Goal: Task Accomplishment & Management: Complete application form

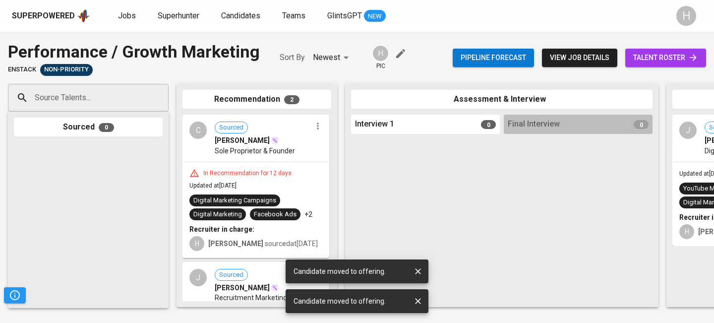
click at [180, 19] on span "Superhunter" at bounding box center [179, 15] width 42 height 9
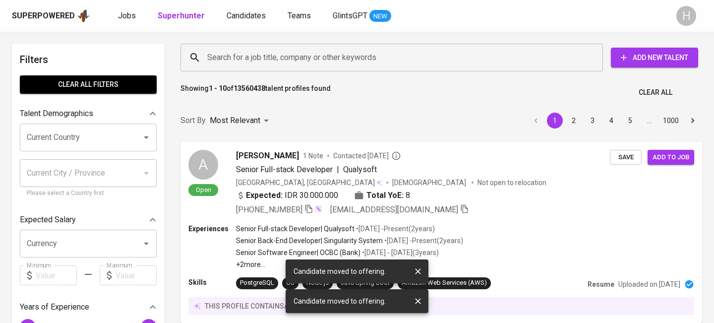
click at [643, 58] on span "Add New Talent" at bounding box center [653, 58] width 71 height 12
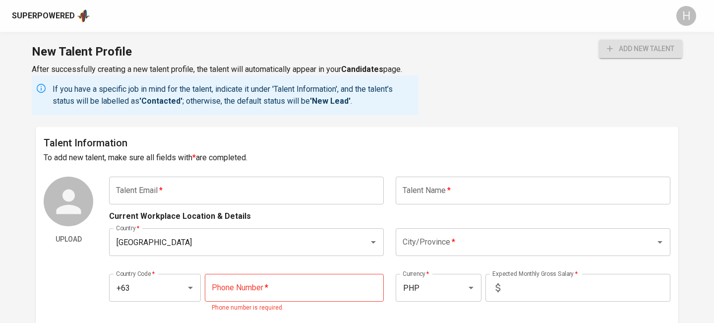
click at [195, 201] on input "text" at bounding box center [246, 190] width 275 height 28
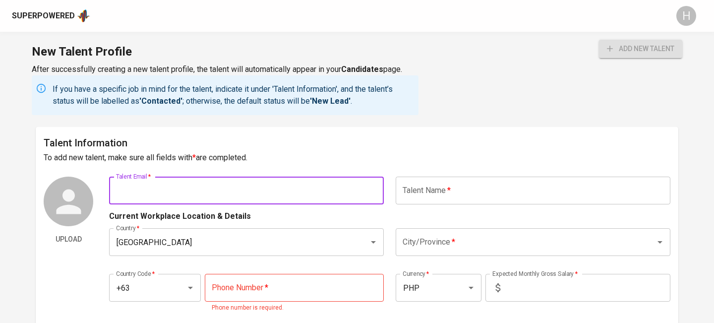
paste input "[EMAIL_ADDRESS][DOMAIN_NAME]"
type input "[EMAIL_ADDRESS][DOMAIN_NAME]"
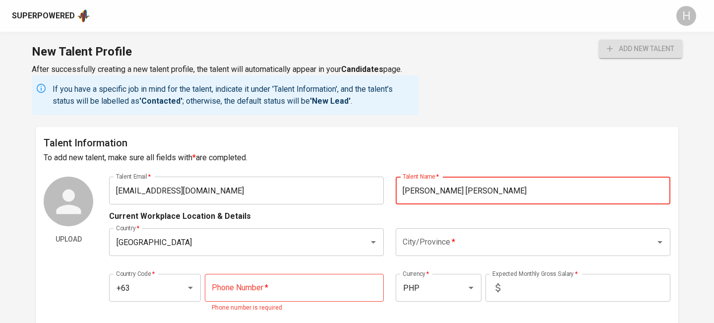
type input "[PERSON_NAME] [PERSON_NAME]"
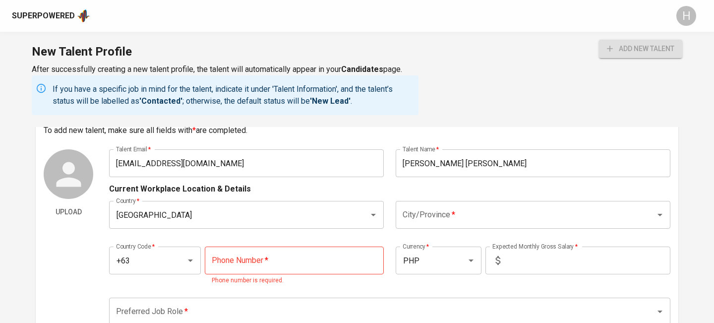
scroll to position [30, 0]
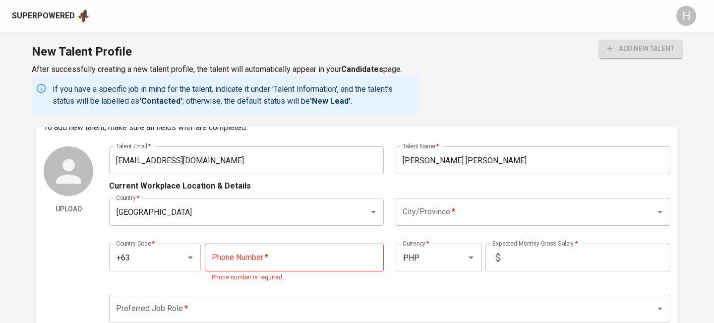
click at [464, 215] on input "City/Province   *" at bounding box center [519, 211] width 238 height 19
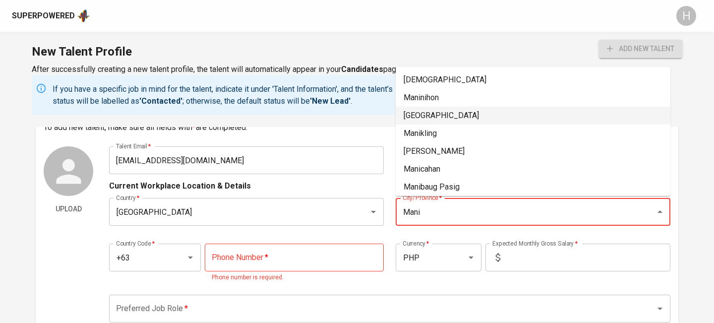
click at [427, 111] on li "[GEOGRAPHIC_DATA]" at bounding box center [532, 116] width 275 height 18
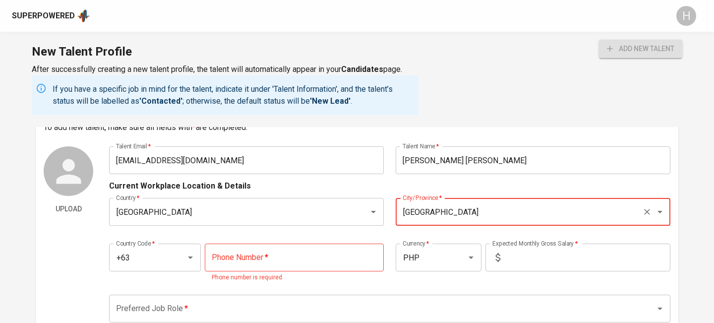
type input "[GEOGRAPHIC_DATA]"
click at [297, 256] on input "tel" at bounding box center [294, 257] width 179 height 28
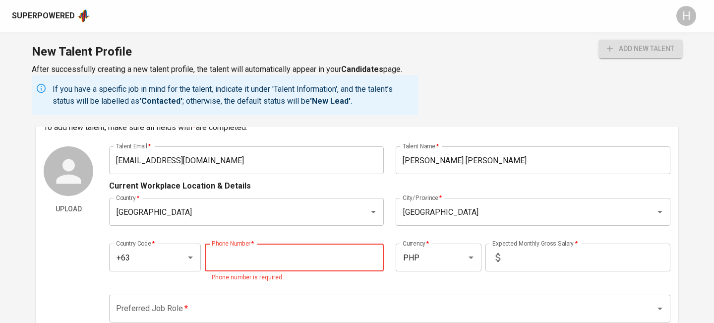
paste input "[PHONE_NUMBER]"
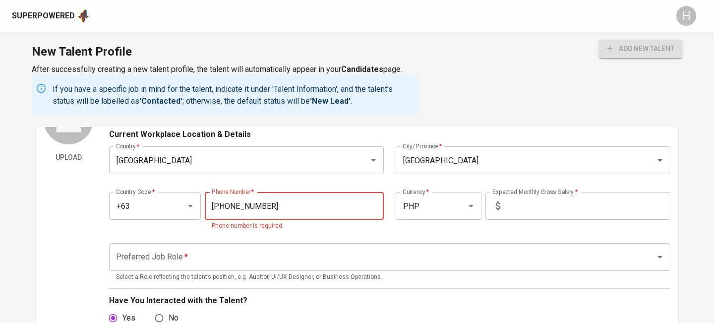
scroll to position [106, 0]
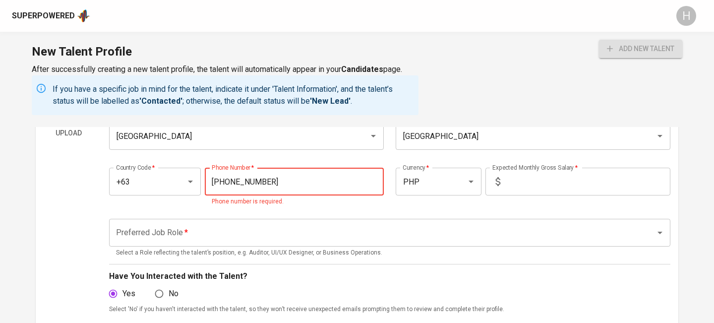
click at [213, 244] on div "Preferred Job Role *" at bounding box center [389, 233] width 561 height 28
type input "[PHONE_NUMBER]"
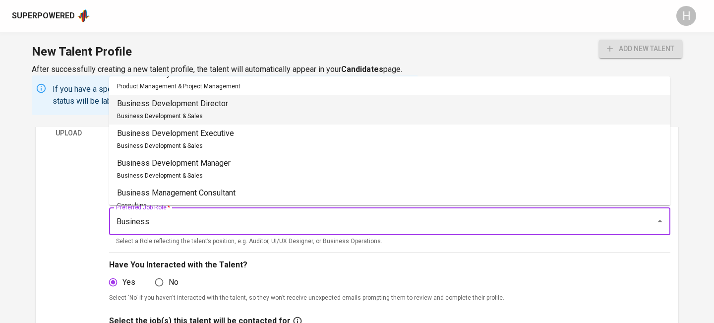
scroll to position [0, 0]
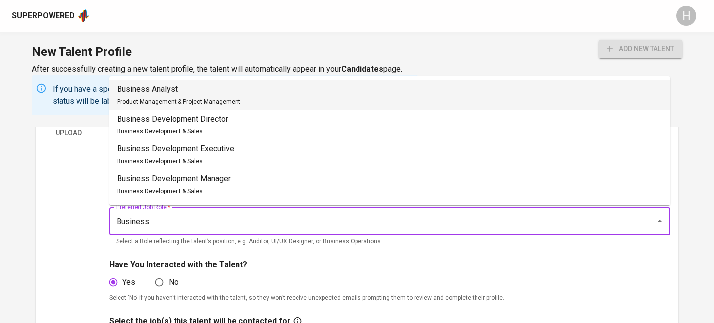
click at [173, 93] on p "Business Analyst" at bounding box center [178, 89] width 123 height 12
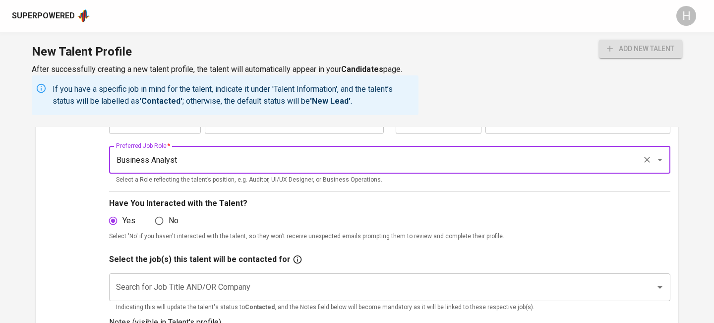
scroll to position [170, 0]
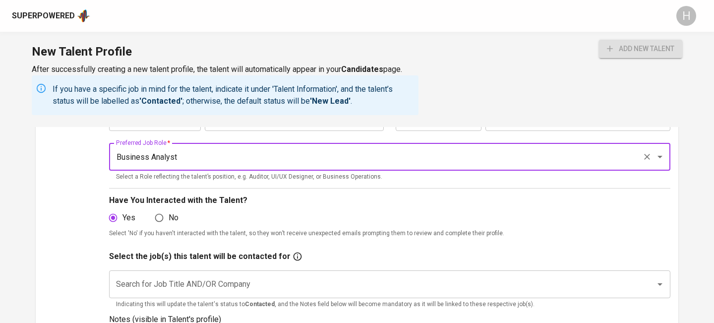
type input "Business Analyst"
click at [87, 188] on div "Upload" at bounding box center [69, 214] width 50 height 416
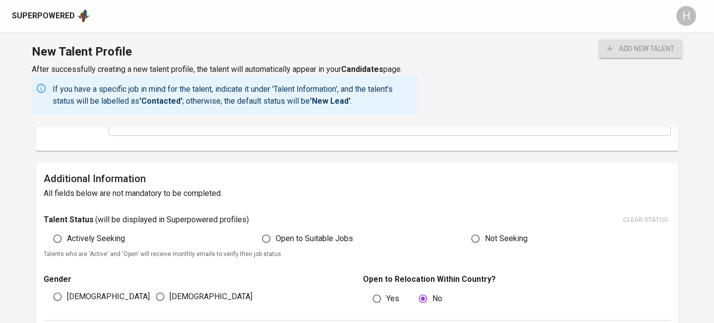
scroll to position [451, 0]
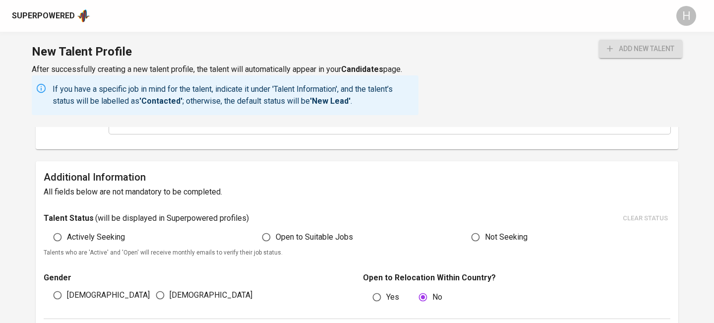
click at [303, 234] on span "Open to Suitable Jobs" at bounding box center [314, 237] width 77 height 12
click at [276, 234] on input "Open to Suitable Jobs" at bounding box center [266, 236] width 19 height 19
radio input "true"
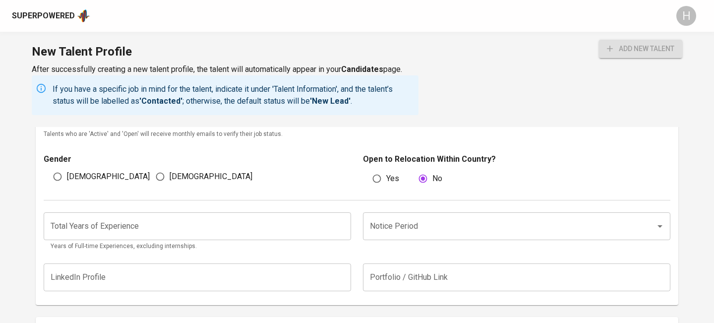
scroll to position [570, 0]
click at [73, 173] on span "[DEMOGRAPHIC_DATA]" at bounding box center [108, 176] width 83 height 12
click at [67, 173] on input "[DEMOGRAPHIC_DATA]" at bounding box center [57, 175] width 19 height 19
radio input "true"
click at [409, 217] on input "Notice Period" at bounding box center [502, 225] width 271 height 19
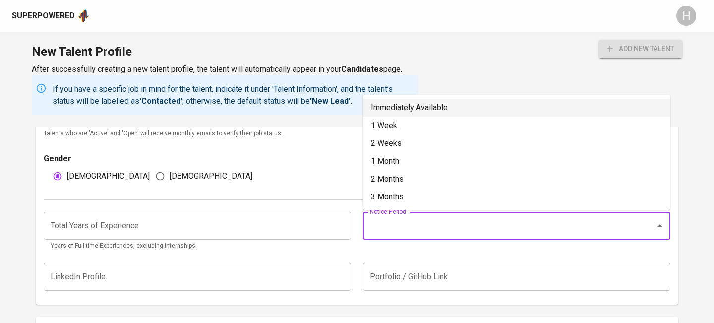
click at [411, 110] on li "Immediately Available" at bounding box center [516, 108] width 307 height 18
type input "Immediately Available"
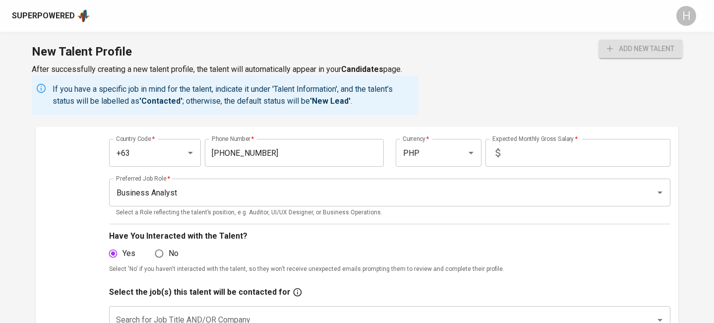
scroll to position [134, 0]
click at [528, 154] on input "text" at bounding box center [587, 154] width 166 height 28
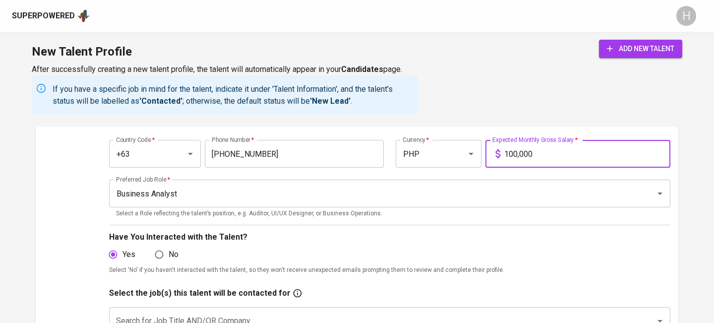
type input "100,000"
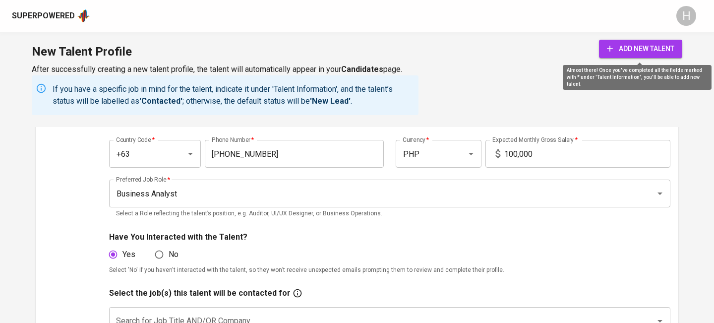
click at [626, 49] on span "add new talent" at bounding box center [640, 49] width 67 height 12
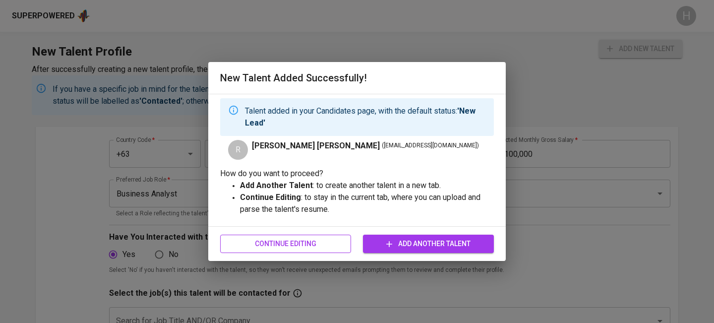
click at [319, 237] on button "Continue Editing" at bounding box center [285, 243] width 131 height 18
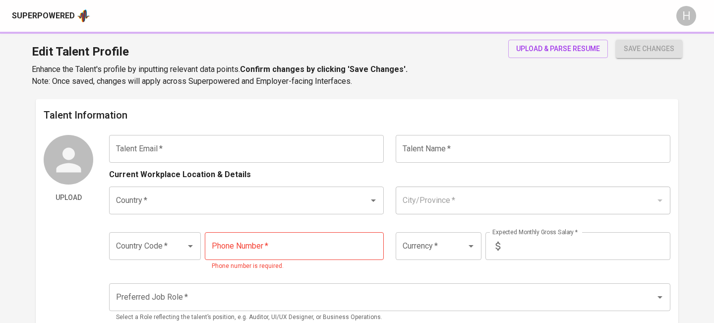
type input "[EMAIL_ADDRESS][DOMAIN_NAME]"
type input "[PERSON_NAME] [PERSON_NAME]"
type input "[GEOGRAPHIC_DATA]"
type input "+63"
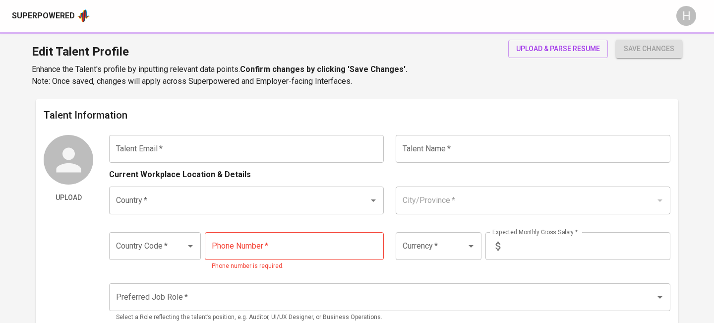
type input "[PHONE_NUMBER]"
type input "PHP"
type input "100,000"
type input "Business Analyst"
radio input "true"
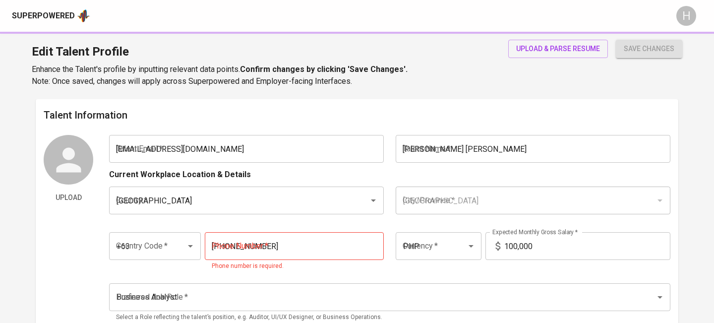
radio input "true"
type input "Immediately Available"
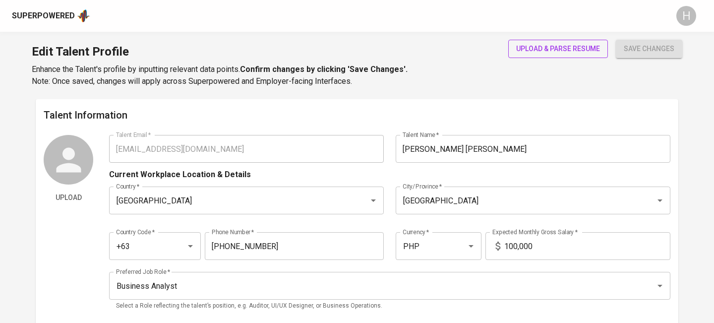
click at [524, 46] on span "upload & parse resume" at bounding box center [558, 49] width 84 height 12
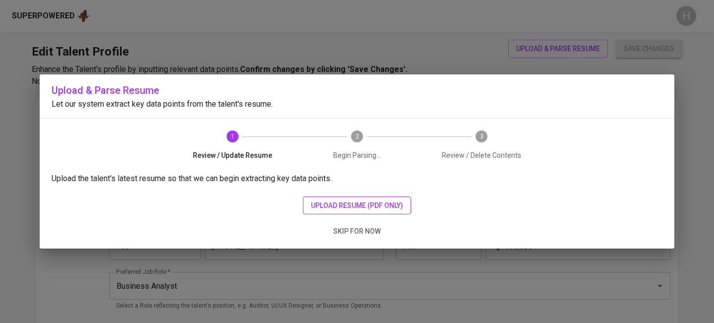
click at [365, 203] on span "upload resume (pdf only)" at bounding box center [357, 205] width 92 height 12
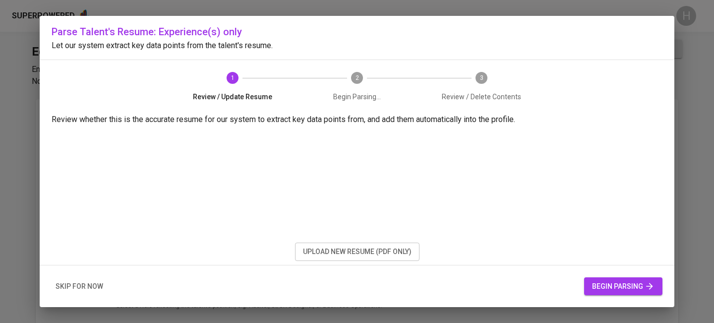
click at [595, 282] on span "begin parsing" at bounding box center [623, 286] width 62 height 12
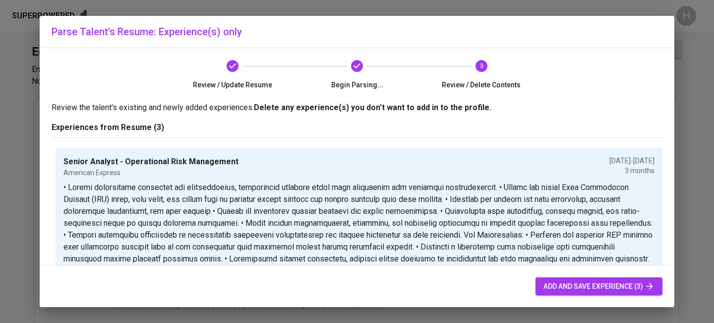
click at [595, 282] on span "add and save experience (3)" at bounding box center [598, 286] width 111 height 12
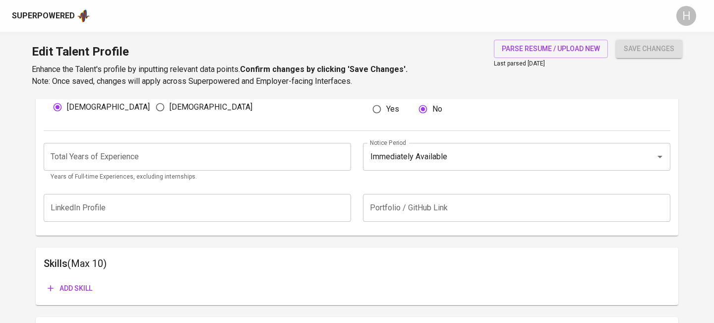
scroll to position [361, 0]
click at [224, 166] on input "number" at bounding box center [197, 156] width 307 height 28
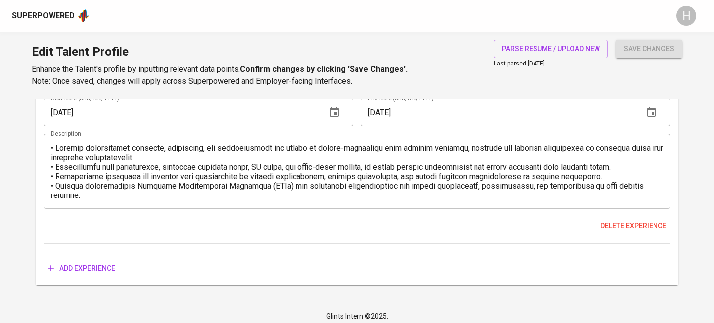
scroll to position [1183, 0]
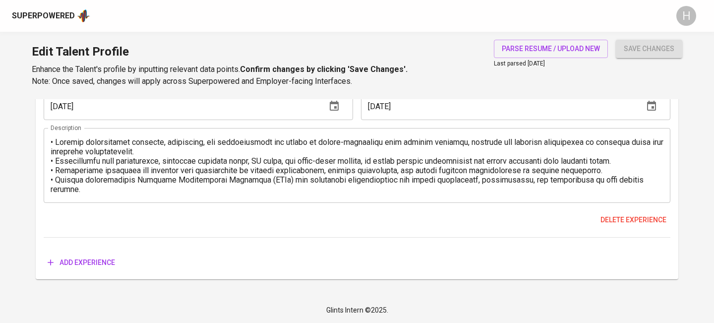
click at [100, 263] on span "Add experience" at bounding box center [81, 262] width 67 height 12
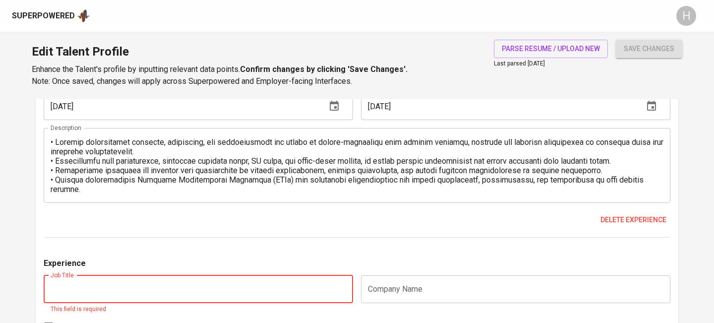
paste input "GRC Consultant (SAP Focused)"
type input "GRC Consultant (SAP Focused)"
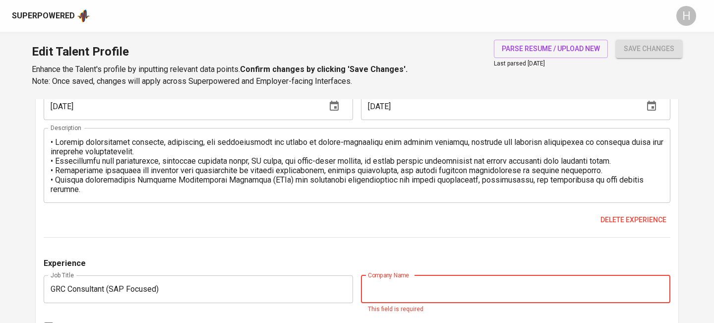
scroll to position [38, 0]
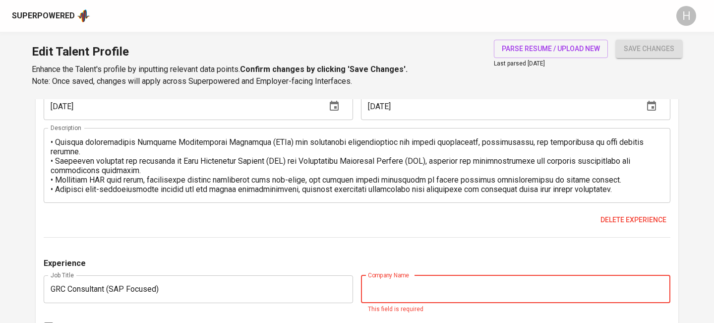
paste input "[PERSON_NAME] and [PERSON_NAME] Global Delivery Service (EY GDS)"
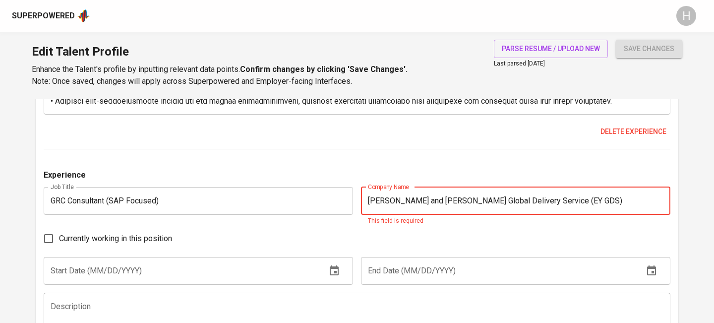
scroll to position [1272, 0]
type input "[PERSON_NAME] and [PERSON_NAME] Global Delivery Service (EY GDS)"
click at [249, 267] on input "text" at bounding box center [181, 270] width 275 height 28
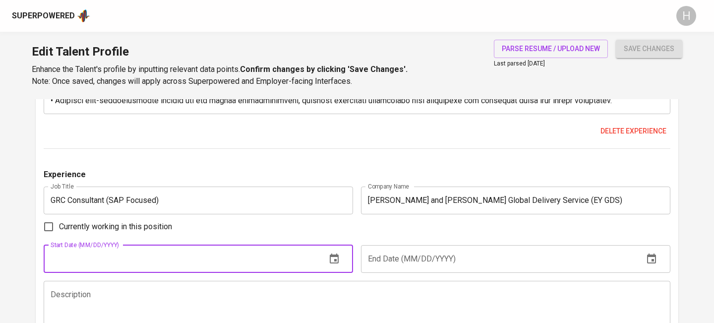
scroll to position [1270, 0]
type input "[DATE]"
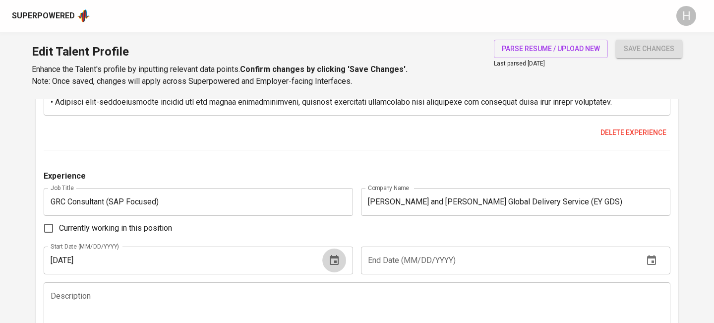
click at [427, 267] on input "text" at bounding box center [498, 260] width 275 height 28
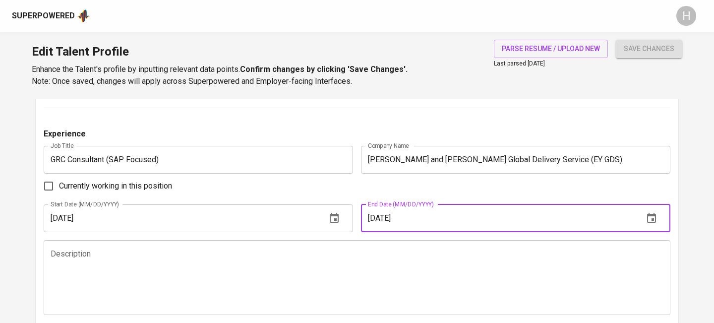
scroll to position [1324, 0]
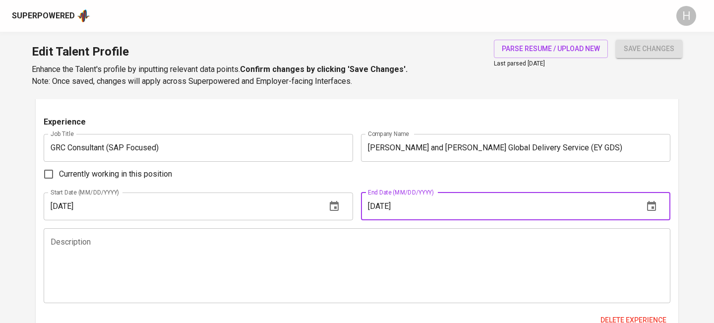
type input "[DATE]"
click at [299, 286] on textarea at bounding box center [357, 265] width 612 height 56
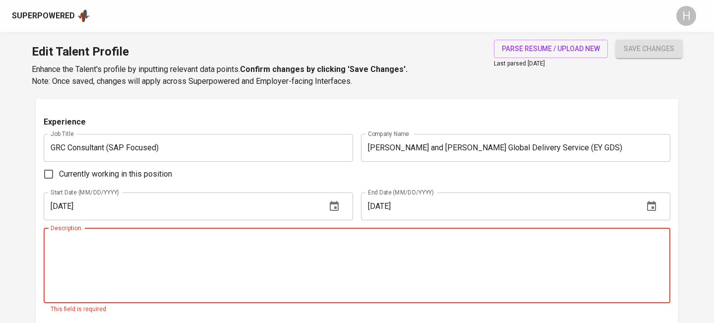
click at [167, 248] on textarea at bounding box center [357, 265] width 612 height 56
paste textarea "● Loremip dolo sitamet co adipisci eli seddoei tempo INC-utlabor etdolore magna…"
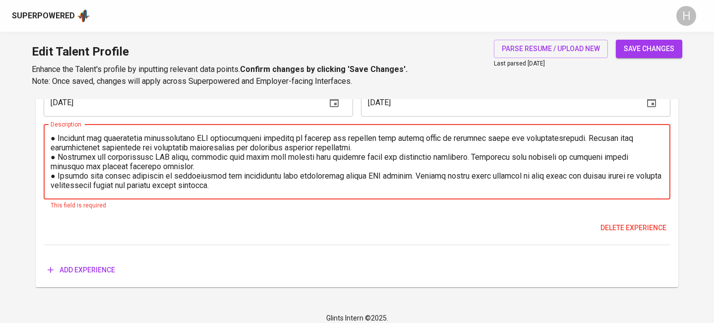
scroll to position [1435, 0]
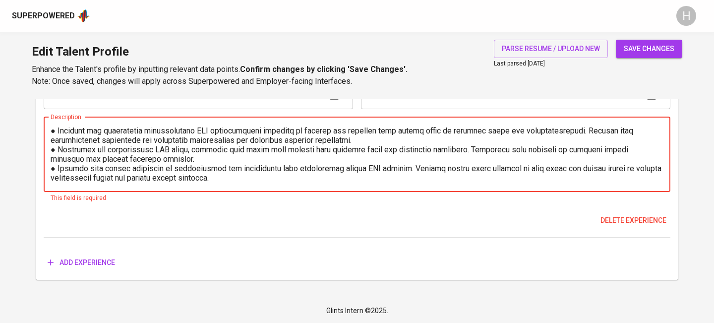
type textarea "● Loremip dolo sitamet co adipisci eli seddoei tempo INC-utlabor etdolore magna…"
click at [81, 254] on button "Add experience" at bounding box center [81, 262] width 75 height 18
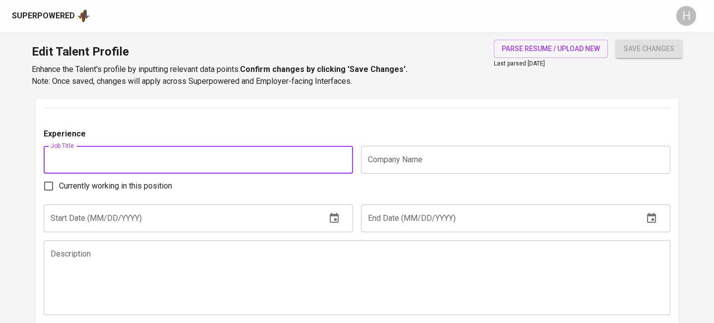
scroll to position [1567, 0]
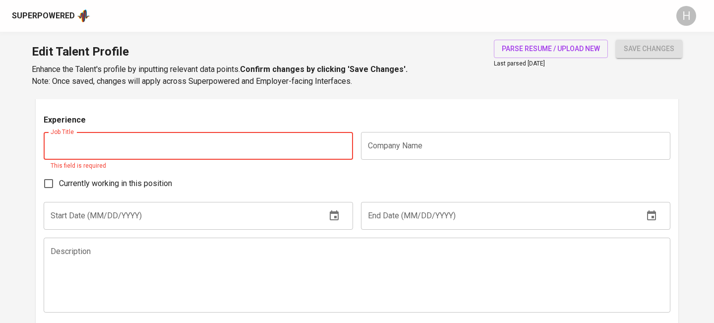
paste input "Junior Helpdesk Analyst"
type input "Junior Helpdesk Analyst"
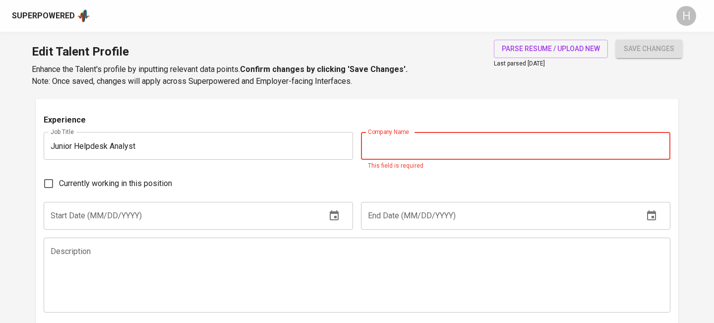
paste input "Seven Seven Global"
type input "Seven Seven Global"
click at [248, 208] on input "text" at bounding box center [181, 216] width 275 height 28
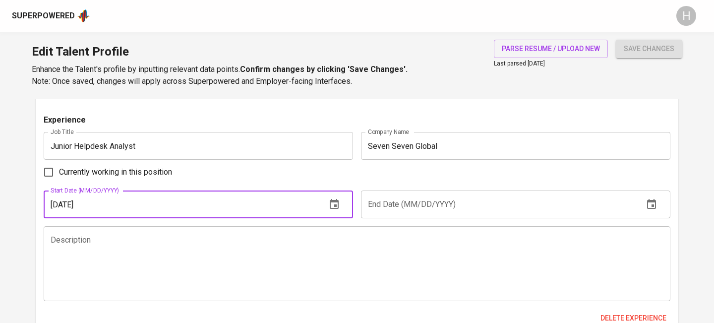
type input "[DATE]"
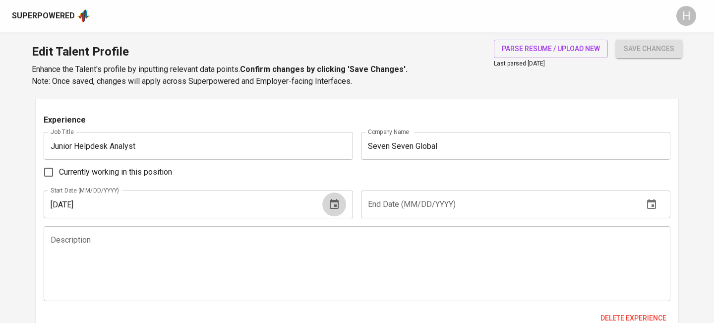
click at [480, 198] on input "text" at bounding box center [498, 204] width 275 height 28
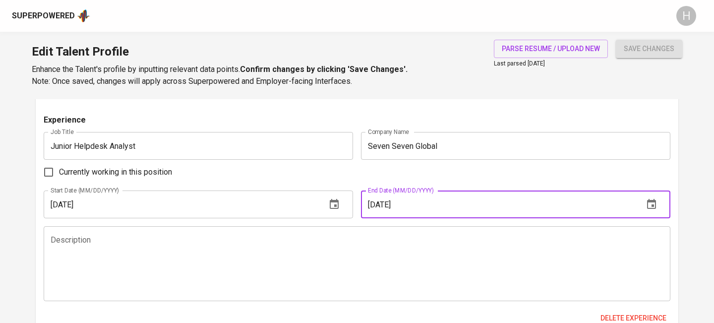
type input "[DATE]"
click at [295, 249] on textarea at bounding box center [357, 263] width 612 height 56
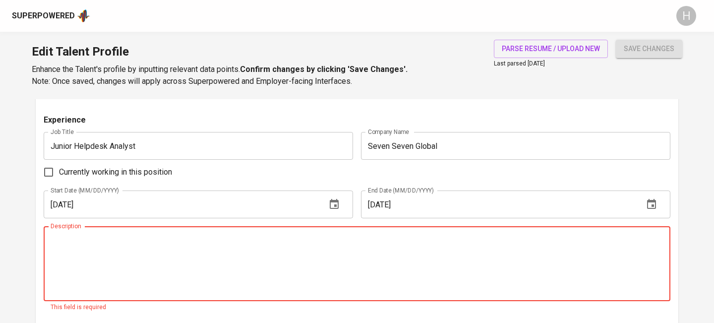
click at [147, 246] on textarea at bounding box center [357, 263] width 612 height 56
paste textarea "Effi ciently managed the allocation of IT support incidents, using a ticketing …"
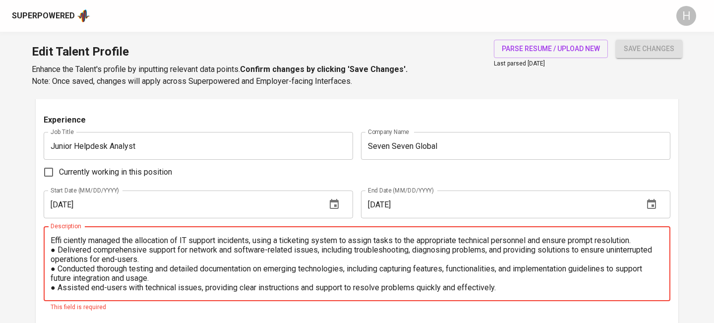
scroll to position [9, 0]
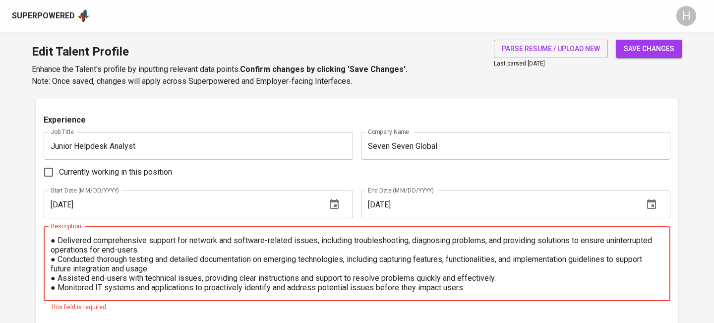
type textarea "Effi ciently managed the allocation of IT support incidents, using a ticketing …"
click at [639, 49] on span "save changes" at bounding box center [648, 49] width 51 height 12
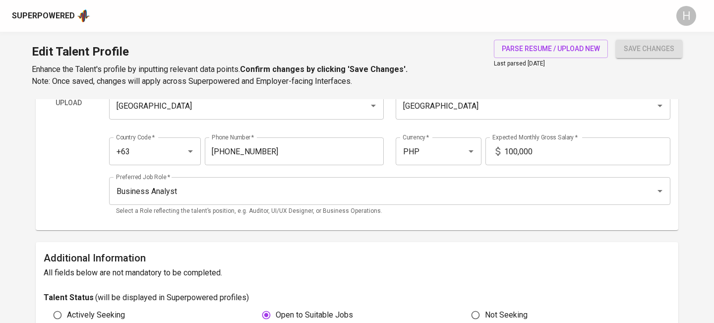
scroll to position [0, 0]
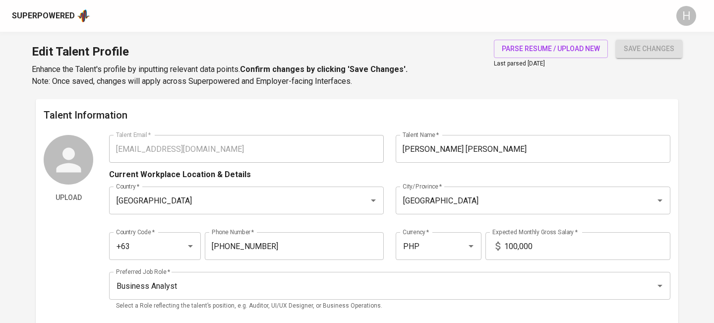
click at [91, 140] on div "Upload Talent Email   * [EMAIL_ADDRESS][DOMAIN_NAME] Talent Email * Talent Name…" at bounding box center [357, 226] width 626 height 182
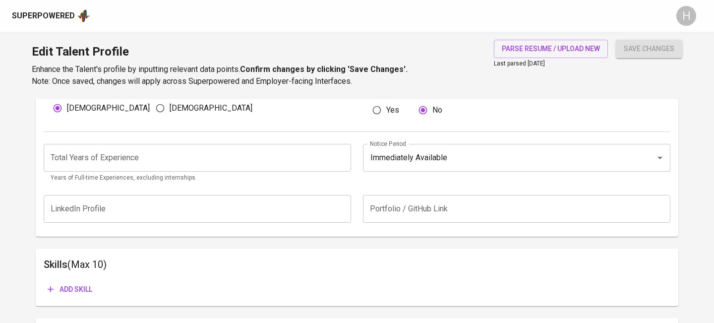
scroll to position [358, 0]
click at [136, 151] on input "number" at bounding box center [197, 159] width 307 height 28
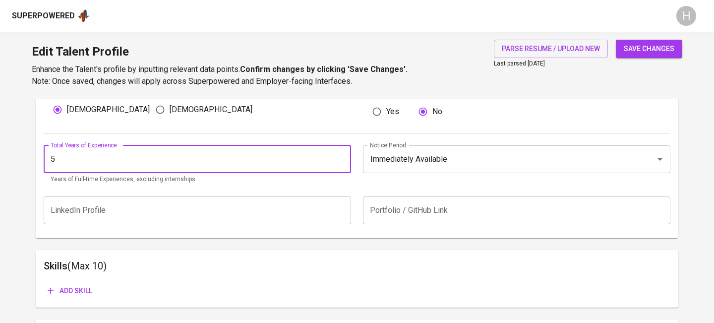
type input "5"
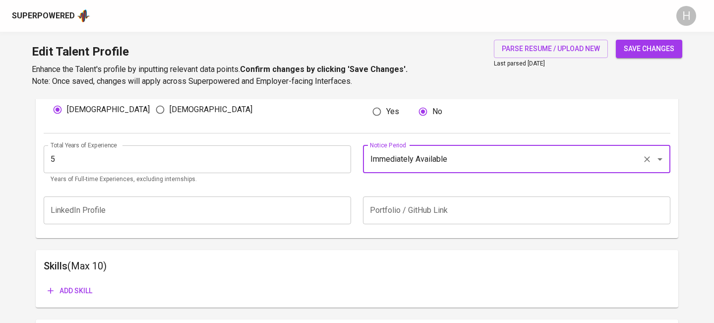
click at [88, 288] on span "Add skill" at bounding box center [70, 290] width 45 height 12
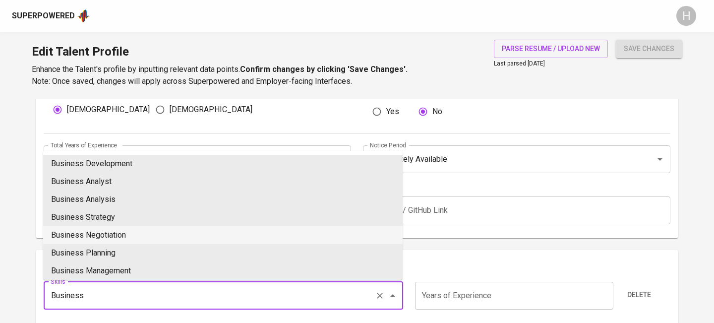
scroll to position [3, 0]
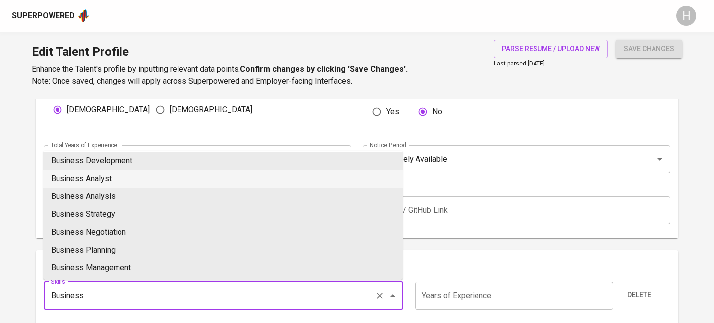
click at [121, 183] on li "Business Analyst" at bounding box center [222, 178] width 359 height 18
type input "Business Analyst"
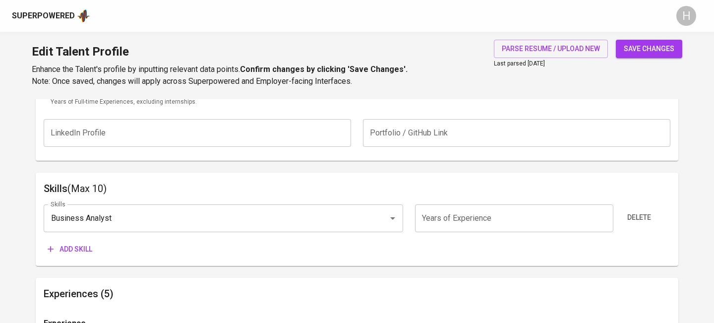
scroll to position [447, 0]
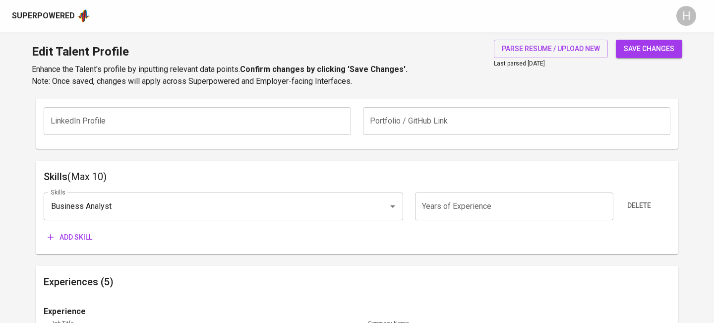
click at [509, 196] on input "number" at bounding box center [514, 206] width 198 height 28
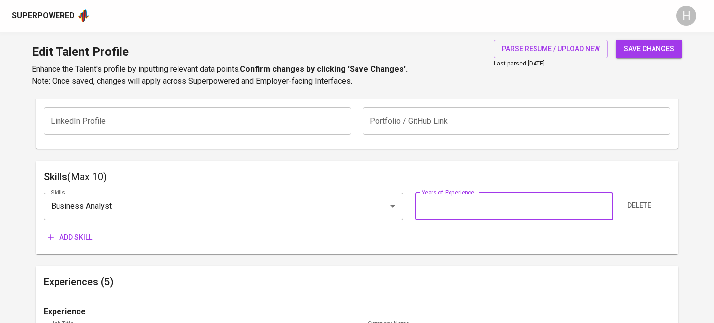
click at [81, 237] on span "Add skill" at bounding box center [70, 237] width 45 height 12
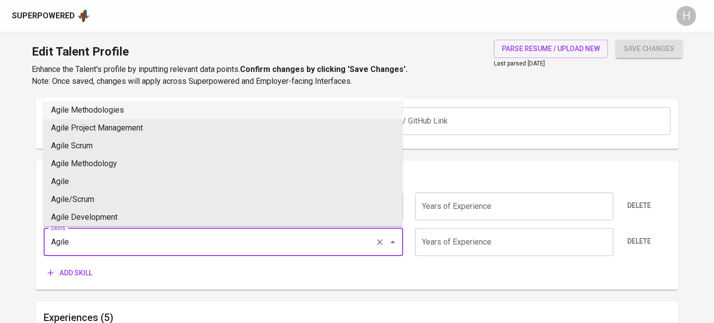
click at [132, 111] on li "Agile Methodologies" at bounding box center [222, 110] width 359 height 18
type input "Agile Methodologies"
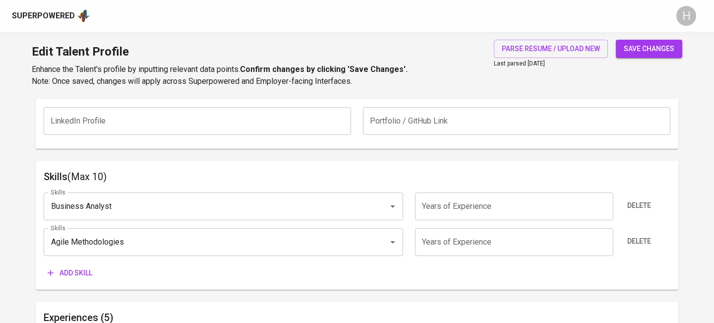
click at [79, 277] on span "Add skill" at bounding box center [70, 273] width 45 height 12
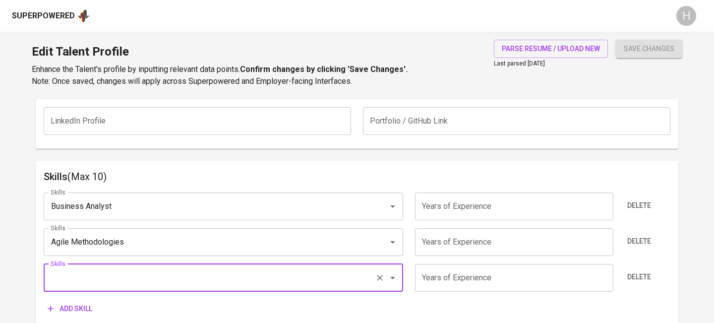
type input "J"
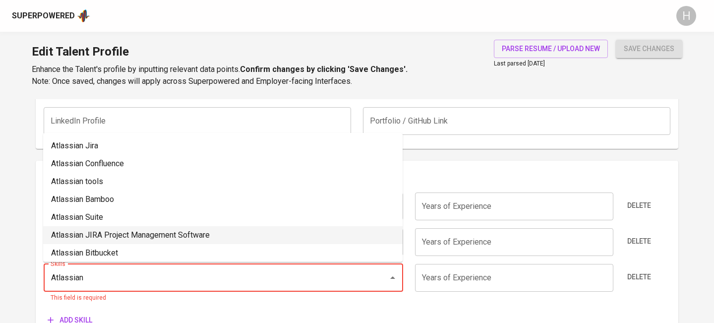
scroll to position [46, 0]
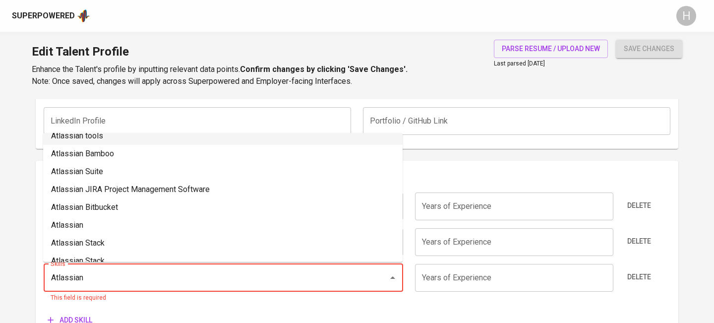
click at [103, 136] on li "Atlassian tools" at bounding box center [222, 136] width 359 height 18
type input "Atlassian tools"
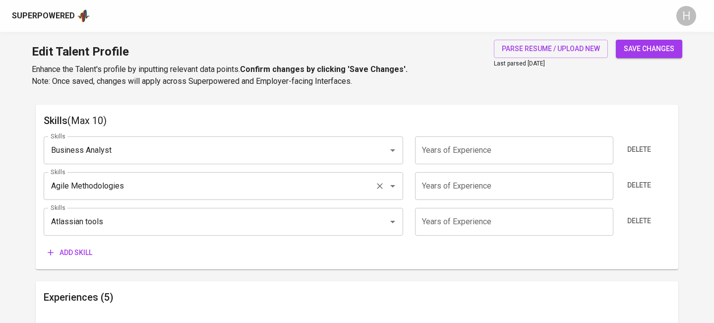
scroll to position [504, 0]
click at [64, 251] on span "Add skill" at bounding box center [70, 251] width 45 height 12
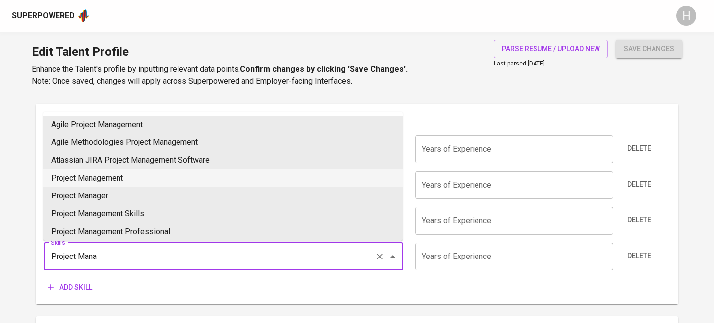
click at [96, 179] on li "Project Management" at bounding box center [222, 178] width 359 height 18
type input "Project Management"
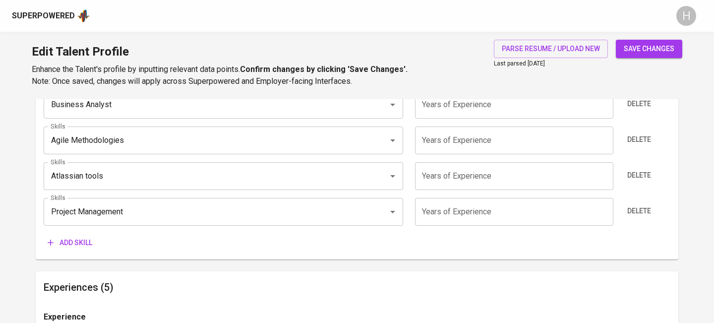
scroll to position [558, 0]
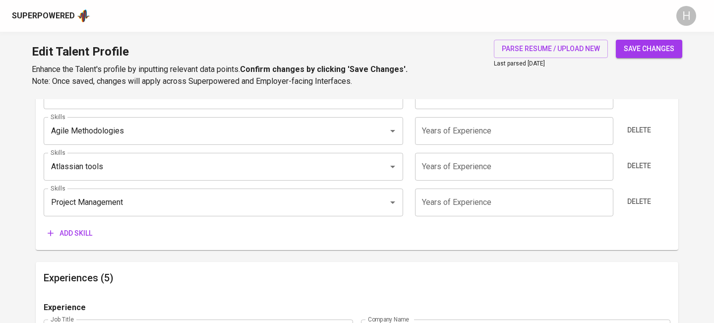
click at [84, 230] on span "Add skill" at bounding box center [70, 233] width 45 height 12
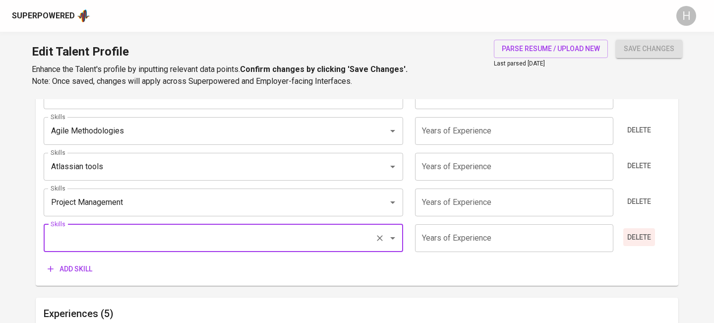
click at [636, 235] on span "Delete" at bounding box center [639, 237] width 24 height 12
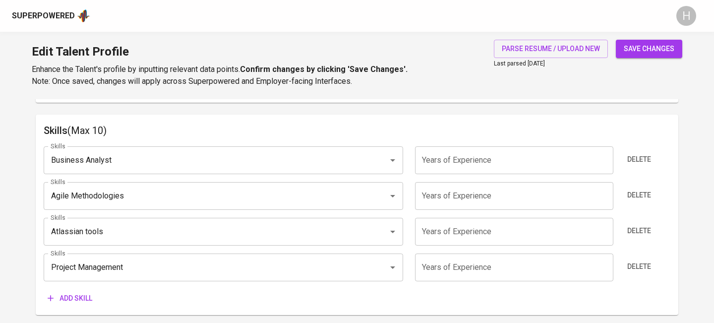
scroll to position [491, 0]
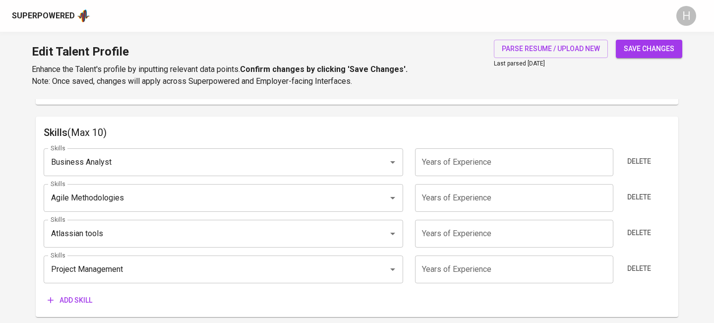
click at [642, 41] on button "save changes" at bounding box center [648, 49] width 66 height 18
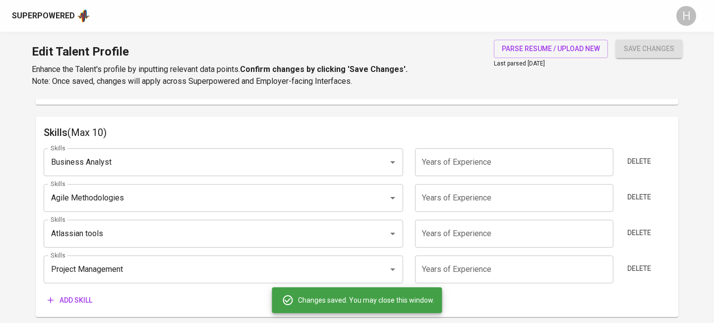
type input "Project Management"
type input "Atlassian tools"
type input "Agile Methodologies"
type input "Business Analysis"
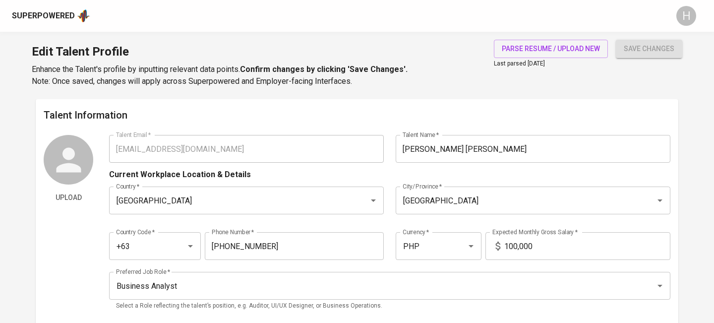
click at [44, 13] on div "Superpowered" at bounding box center [43, 15] width 63 height 11
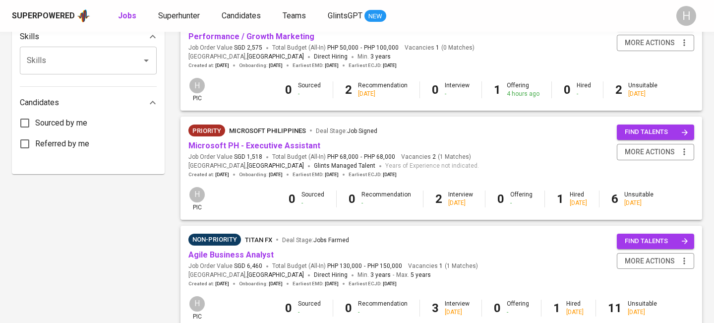
scroll to position [539, 0]
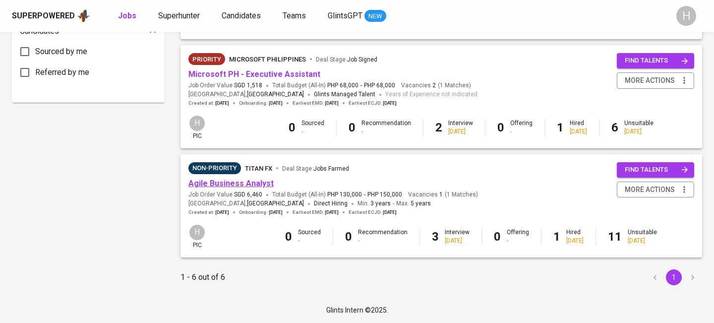
click at [229, 182] on link "Agile Business Analyst" at bounding box center [230, 182] width 85 height 9
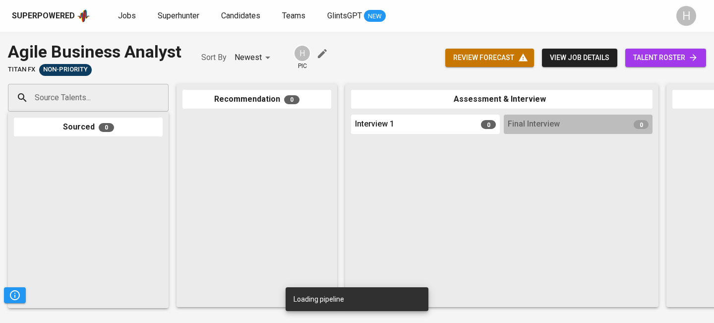
click at [120, 96] on input "Source Talents..." at bounding box center [84, 97] width 104 height 19
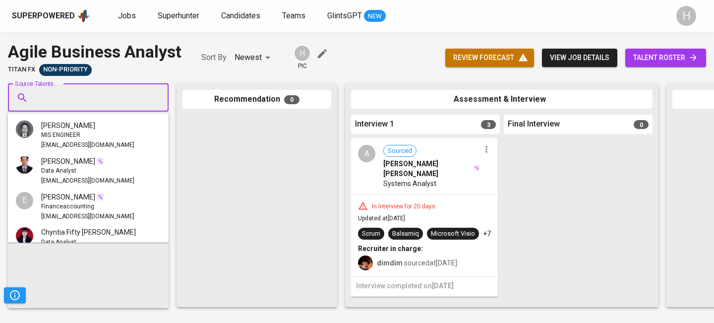
paste input "[EMAIL_ADDRESS][DOMAIN_NAME]"
type input "[EMAIL_ADDRESS][DOMAIN_NAME]"
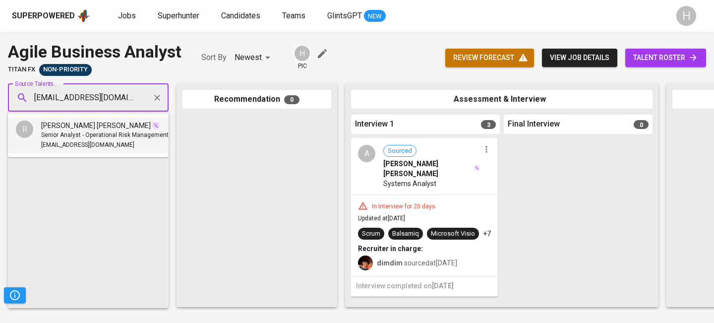
click at [114, 139] on span "Senior Analyst - Operational Risk Management" at bounding box center [104, 135] width 127 height 10
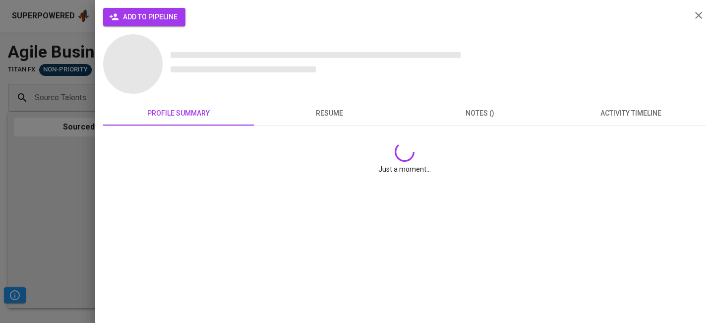
click at [164, 12] on div at bounding box center [357, 161] width 714 height 323
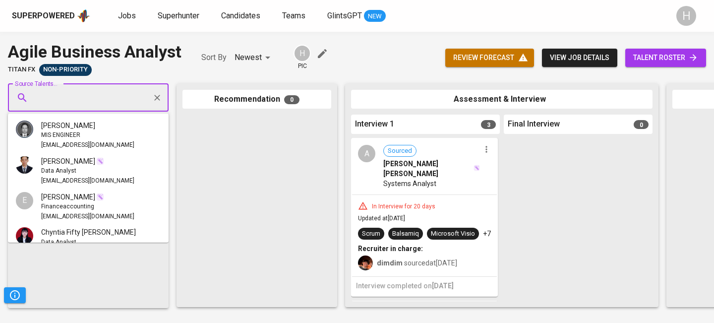
scroll to position [981, 0]
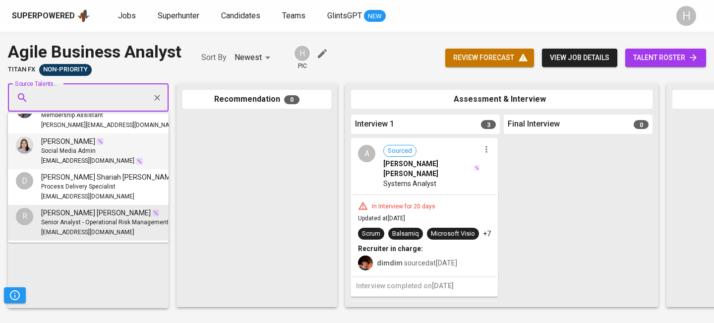
type input "[EMAIL_ADDRESS][DOMAIN_NAME]"
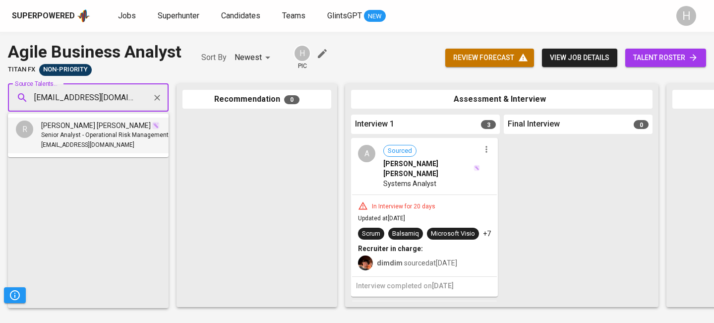
click at [88, 132] on span "Senior Analyst - Operational Risk Management" at bounding box center [104, 135] width 127 height 10
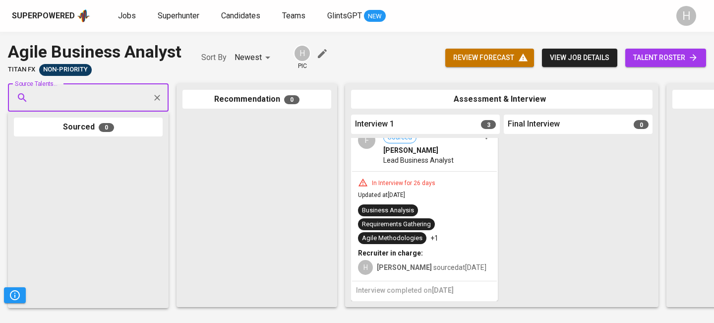
scroll to position [308, 0]
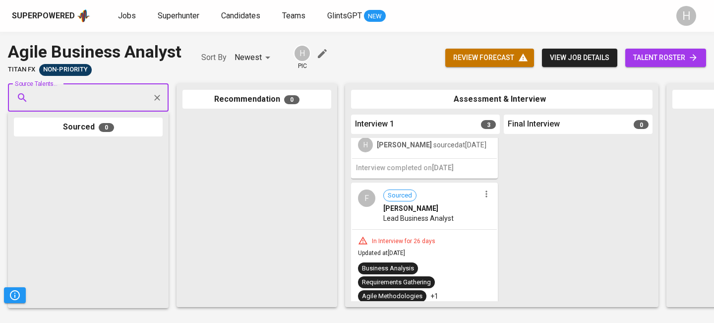
click at [485, 197] on icon "button" at bounding box center [485, 194] width 1 height 6
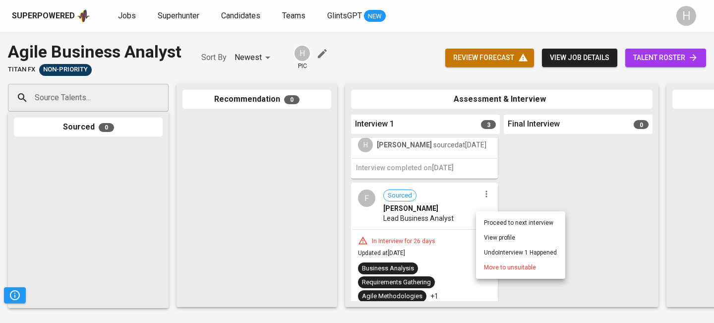
click at [498, 268] on span "Move to unsuitable" at bounding box center [510, 267] width 52 height 9
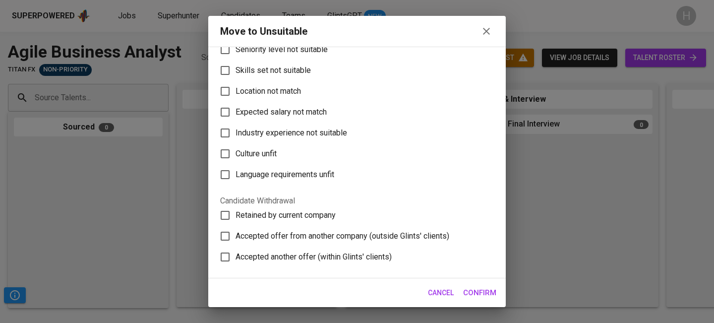
scroll to position [42, 0]
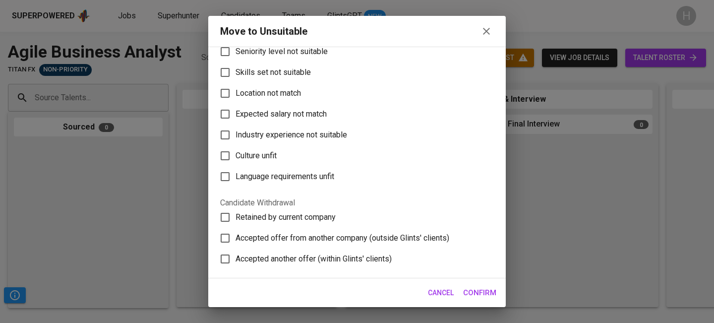
click at [295, 72] on span "Skills set not suitable" at bounding box center [272, 72] width 75 height 12
click at [235, 72] on input "Skills set not suitable" at bounding box center [225, 72] width 21 height 21
checkbox input "true"
click at [473, 284] on button "Confirm" at bounding box center [479, 292] width 44 height 21
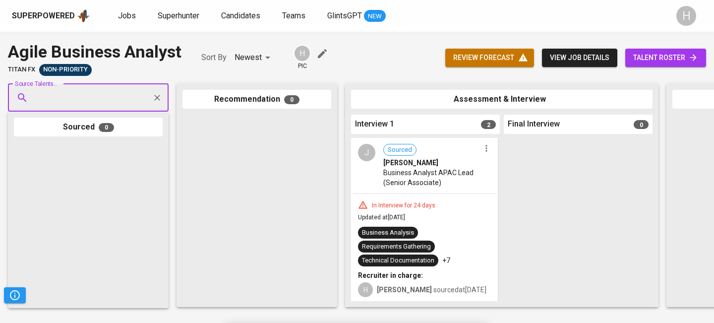
scroll to position [159, 0]
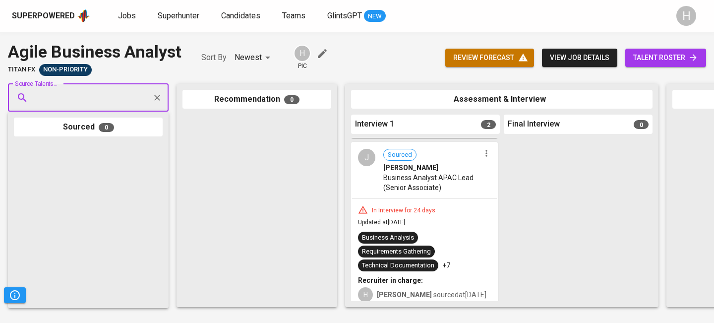
paste input "[EMAIL_ADDRESS][DOMAIN_NAME]"
type input "[EMAIL_ADDRESS][DOMAIN_NAME]"
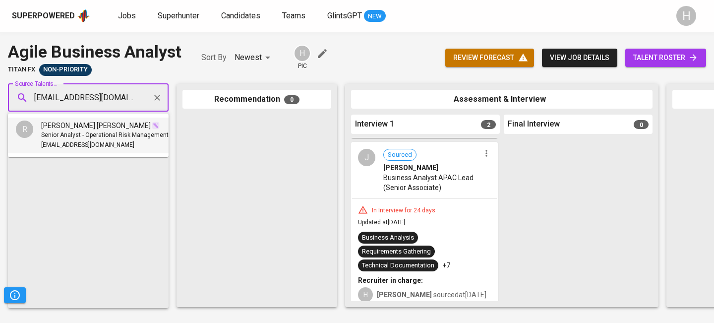
click at [100, 131] on span "Senior Analyst - Operational Risk Management" at bounding box center [104, 135] width 127 height 10
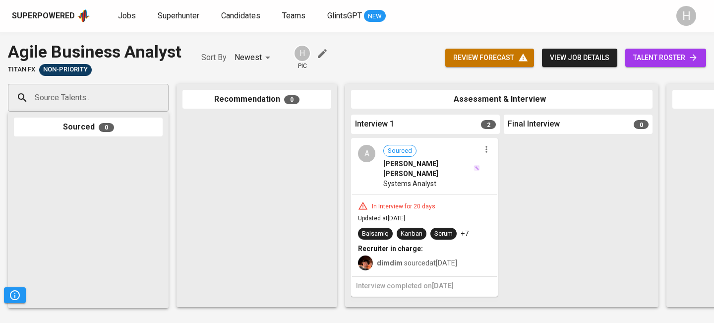
click at [95, 100] on input "Source Talents..." at bounding box center [84, 97] width 104 height 19
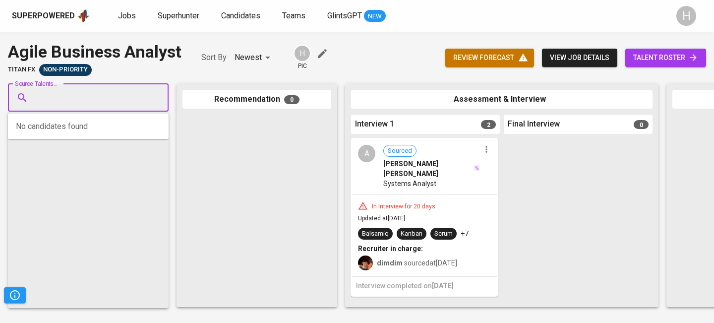
paste input "[EMAIL_ADDRESS][DOMAIN_NAME]"
type input "[EMAIL_ADDRESS][DOMAIN_NAME]"
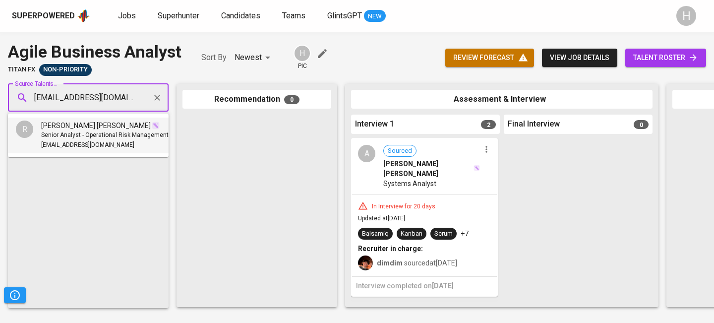
click at [82, 137] on span "Senior Analyst - Operational Risk Management" at bounding box center [104, 135] width 127 height 10
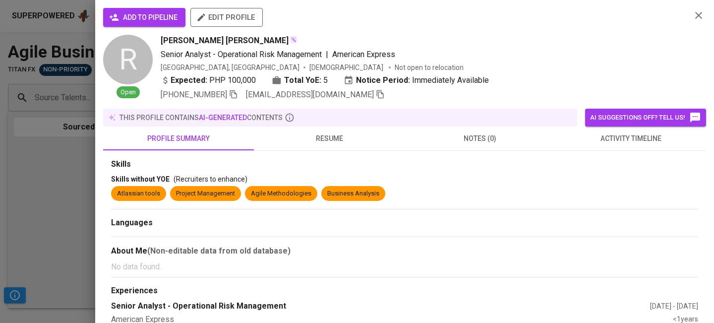
click at [136, 17] on span "add to pipeline" at bounding box center [144, 17] width 66 height 12
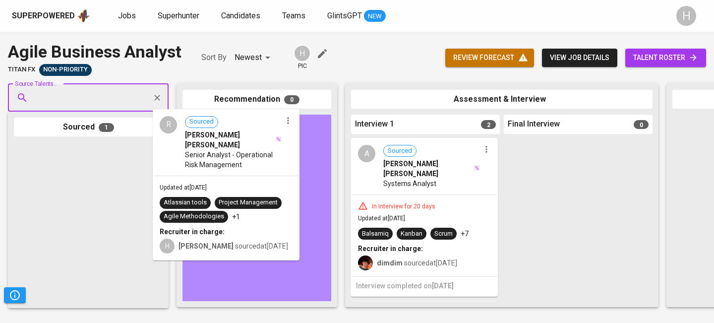
drag, startPoint x: 93, startPoint y: 198, endPoint x: 235, endPoint y: 165, distance: 145.7
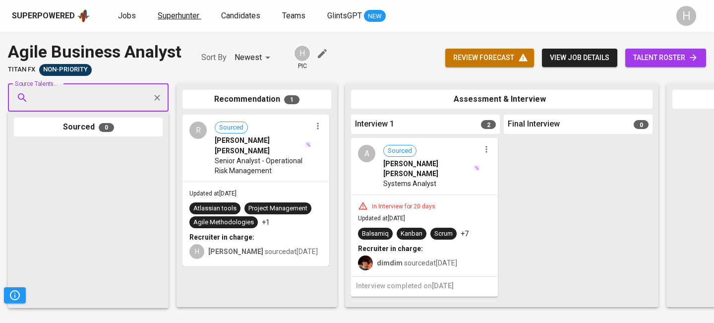
click at [179, 15] on span "Superhunter" at bounding box center [179, 15] width 42 height 9
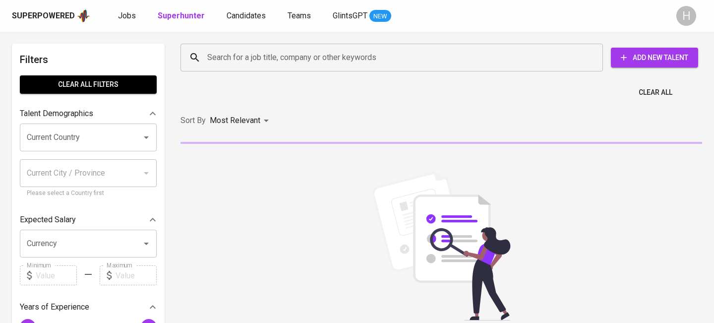
click at [274, 62] on input "Search for a job title, company or other keywords" at bounding box center [394, 57] width 379 height 19
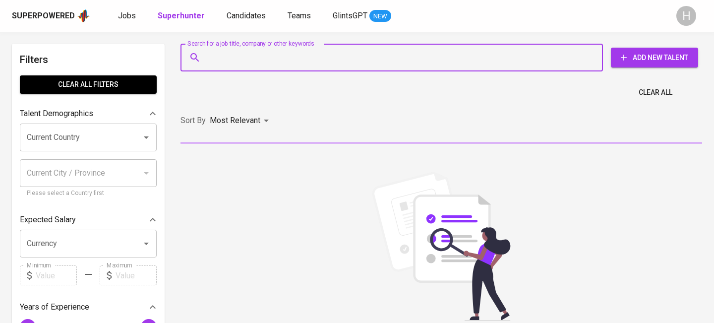
paste input "[EMAIL_ADDRESS][DOMAIN_NAME]"
type input "[EMAIL_ADDRESS][DOMAIN_NAME]"
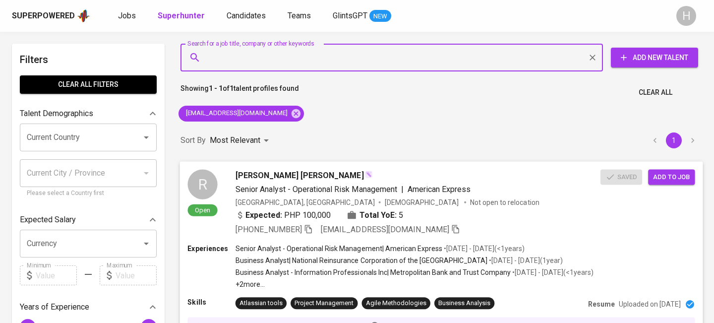
click at [666, 173] on span "Add to job" at bounding box center [671, 176] width 37 height 11
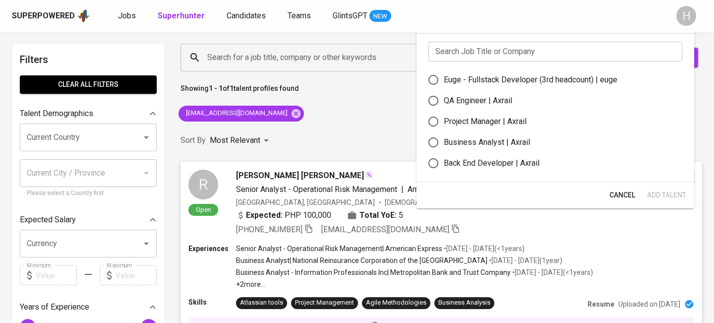
click at [498, 55] on input "text" at bounding box center [555, 52] width 254 height 20
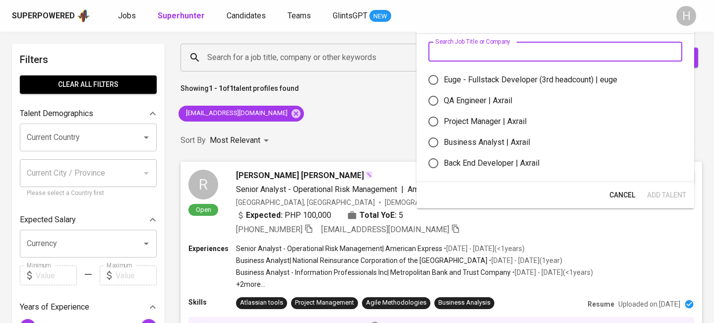
type input "f"
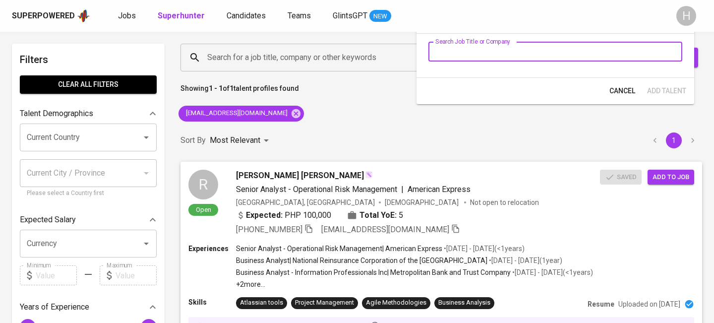
type input "f"
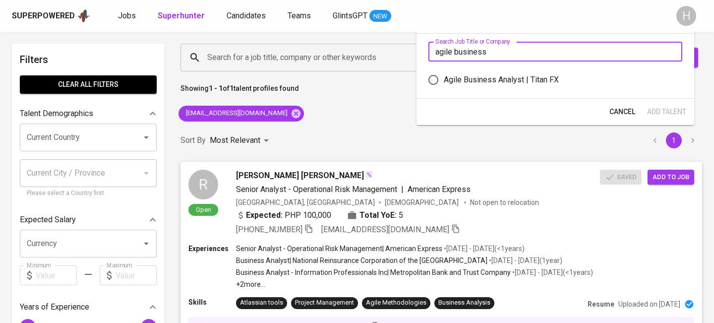
type input "agile business"
click at [506, 79] on div "Agile Business Analyst | Titan FX" at bounding box center [500, 80] width 115 height 12
click at [443, 79] on input "Agile Business Analyst | Titan FX" at bounding box center [433, 79] width 21 height 21
radio input "true"
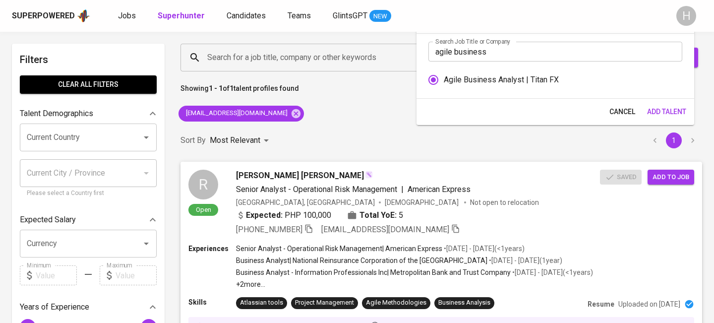
click at [662, 111] on span "Add Talent" at bounding box center [666, 112] width 39 height 12
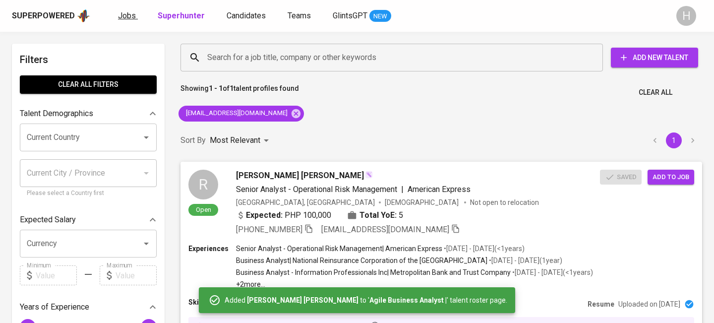
click at [133, 17] on link "Jobs" at bounding box center [128, 16] width 20 height 12
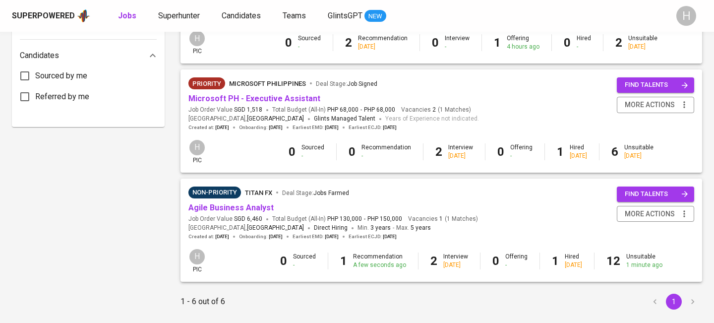
scroll to position [512, 0]
click at [238, 209] on link "Agile Business Analyst" at bounding box center [230, 206] width 85 height 9
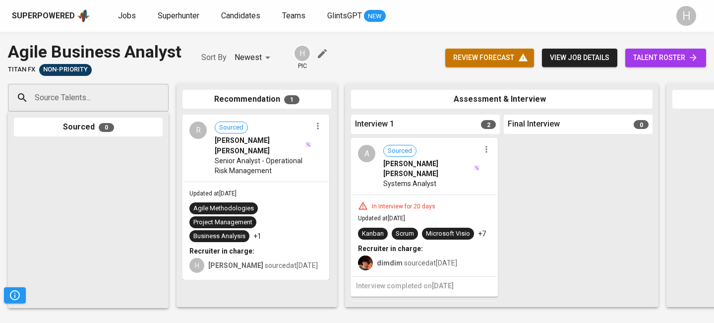
click at [671, 59] on span "talent roster" at bounding box center [665, 58] width 65 height 12
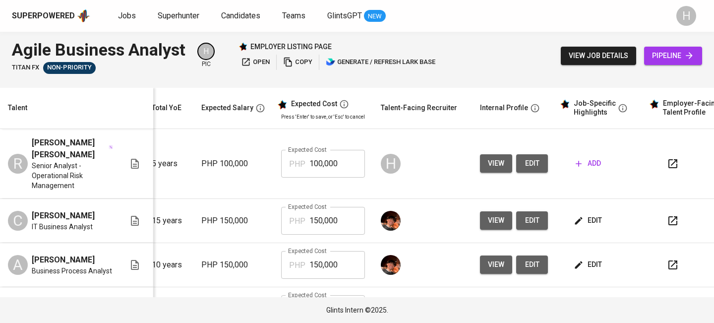
scroll to position [0, 135]
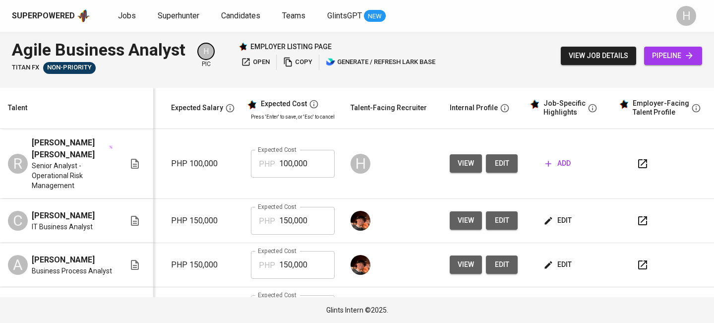
click at [558, 160] on span "add" at bounding box center [557, 163] width 25 height 12
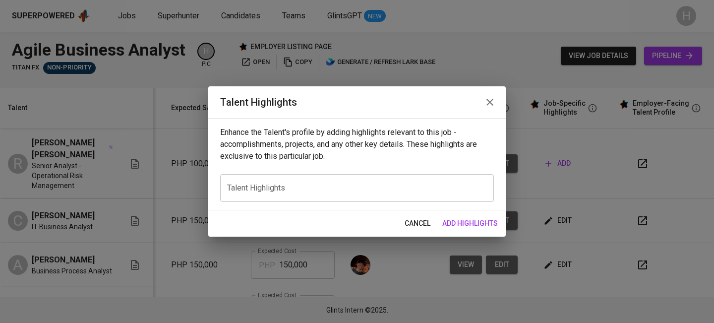
click at [376, 191] on textarea at bounding box center [357, 187] width 260 height 9
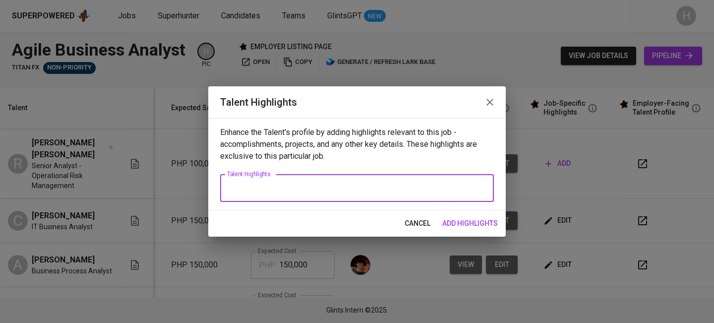
paste textarea "Ralph Restee M. Villano is an accomplished Business Analyst with strong experie…"
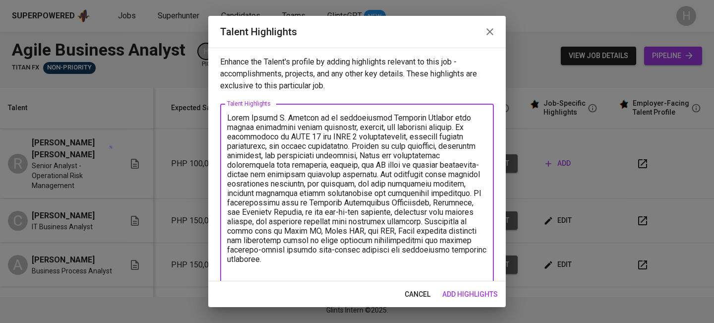
scroll to position [2, 0]
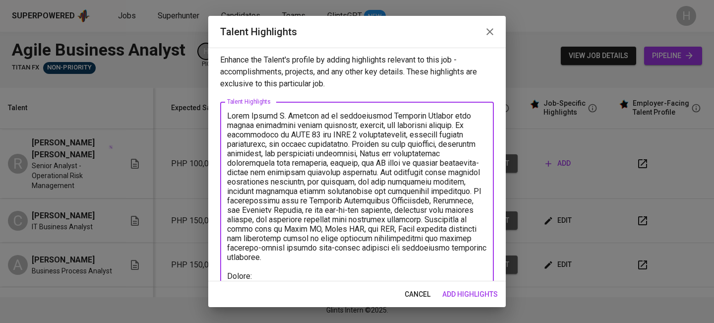
paste textarea "https://glints.sg.larksuite.com/file/S3X1bJEfHoNIFBxfR0qlDfhCgZ2"
type textarea "Ralph Restee M. Villano is an accomplished Business Analyst with strong experie…"
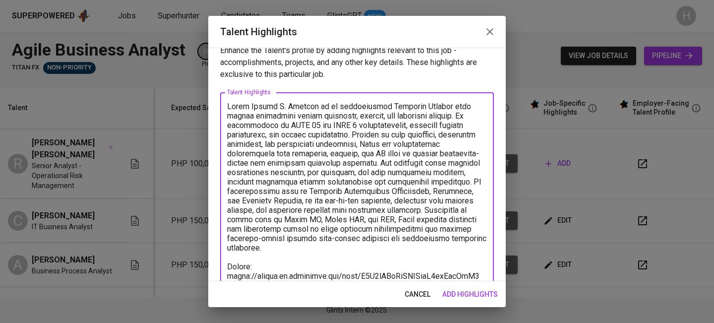
click at [455, 289] on span "add highlights" at bounding box center [469, 294] width 55 height 12
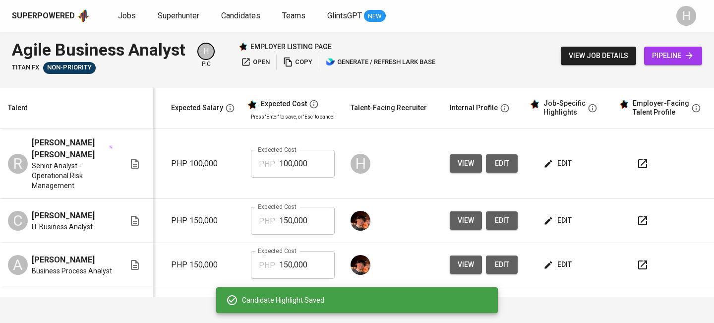
scroll to position [0, 0]
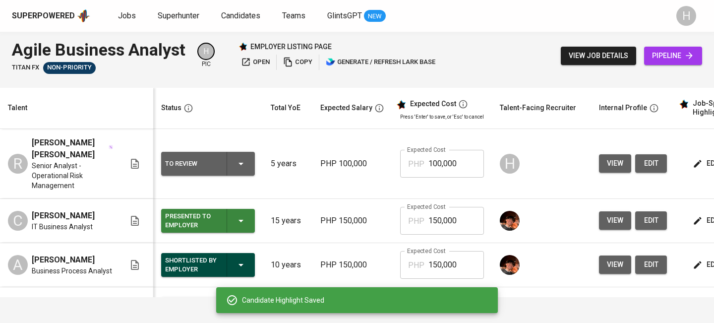
click at [238, 161] on icon "button" at bounding box center [241, 164] width 12 height 12
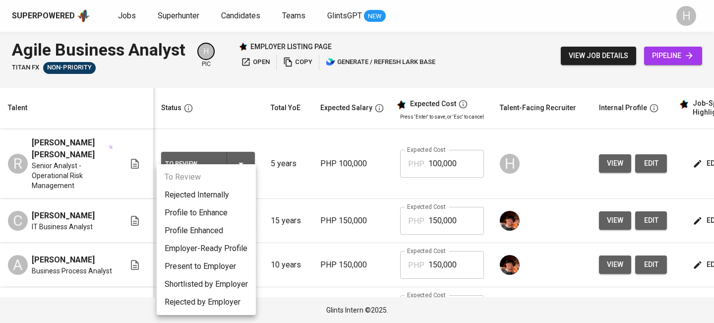
click at [191, 265] on li "Present to Employer" at bounding box center [206, 266] width 99 height 18
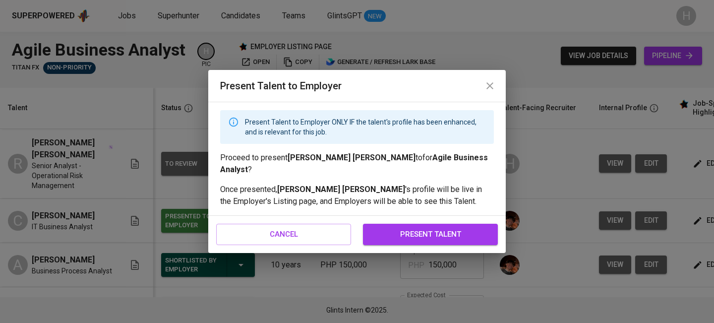
click at [396, 231] on span "present talent" at bounding box center [430, 233] width 113 height 13
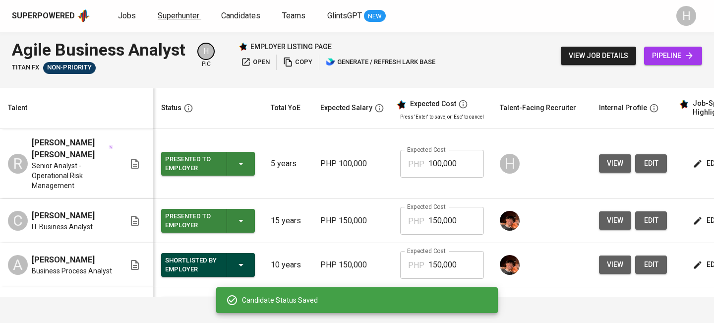
click at [185, 12] on span "Superhunter" at bounding box center [179, 15] width 42 height 9
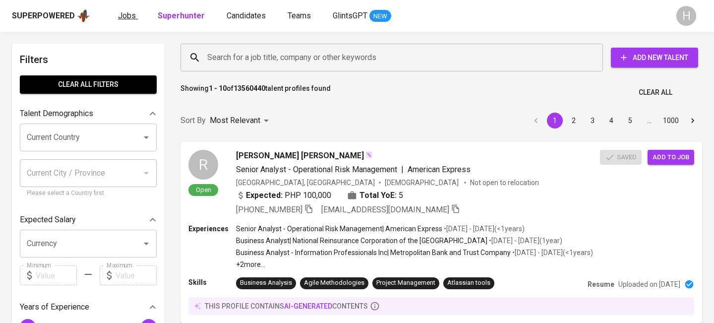
click at [121, 18] on span "Jobs" at bounding box center [127, 15] width 18 height 9
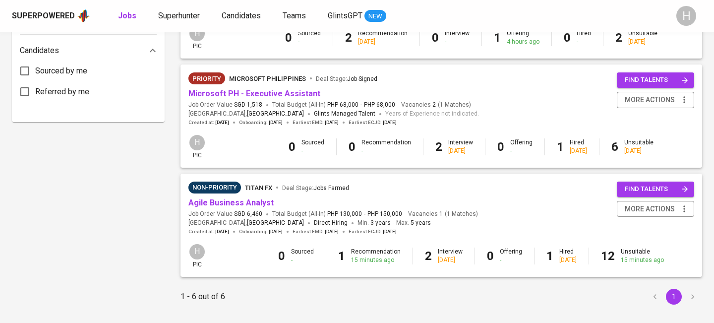
scroll to position [539, 0]
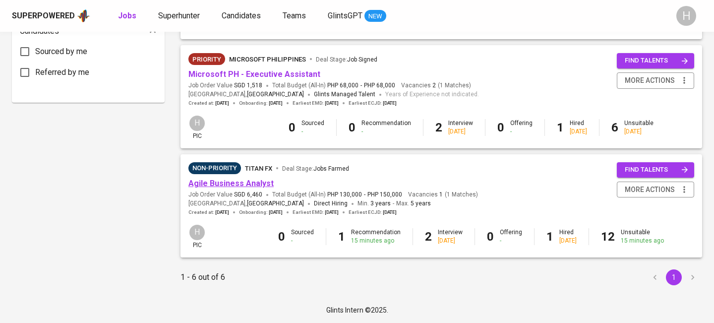
click at [243, 181] on link "Agile Business Analyst" at bounding box center [230, 182] width 85 height 9
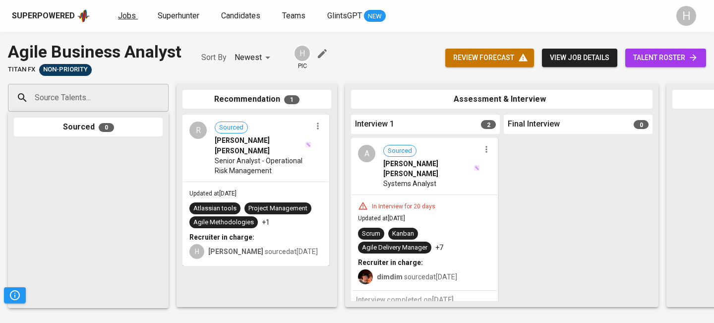
click at [123, 15] on span "Jobs" at bounding box center [127, 15] width 18 height 9
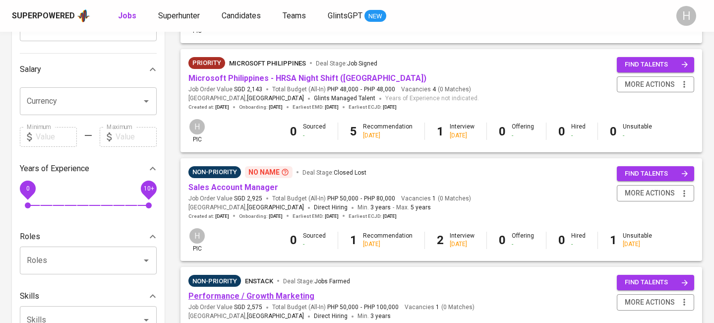
scroll to position [195, 0]
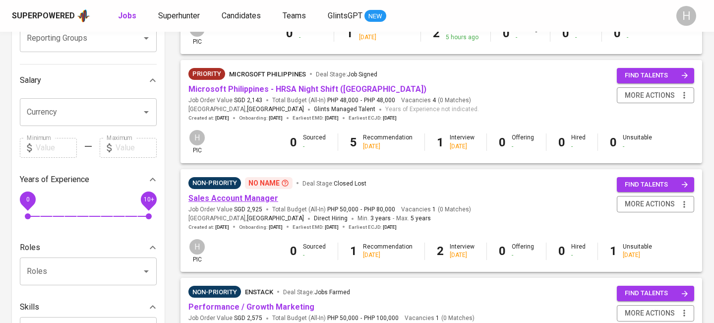
click at [250, 198] on link "Sales Account Manager" at bounding box center [233, 197] width 90 height 9
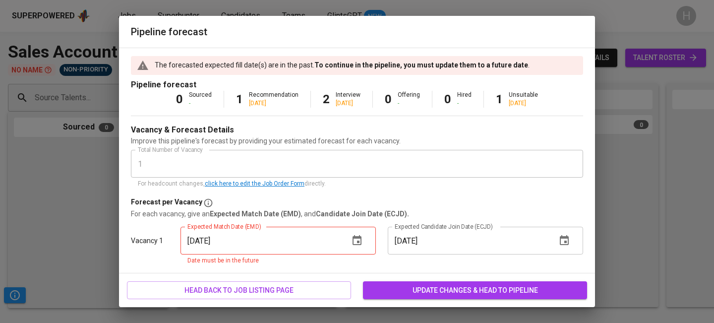
click at [353, 243] on icon "button" at bounding box center [356, 240] width 9 height 10
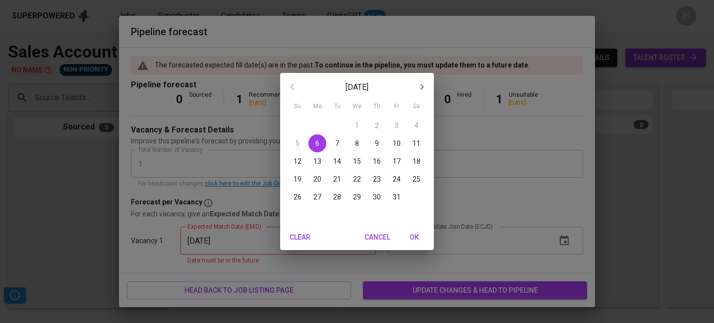
click at [396, 180] on p "24" at bounding box center [396, 179] width 8 height 10
type input "10/24/2025"
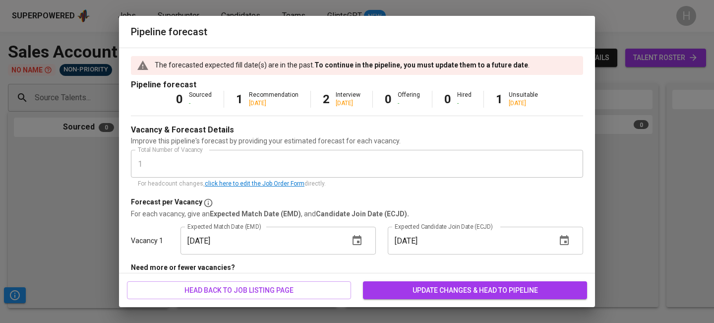
click at [436, 293] on span "update changes & head to pipeline" at bounding box center [475, 290] width 208 height 12
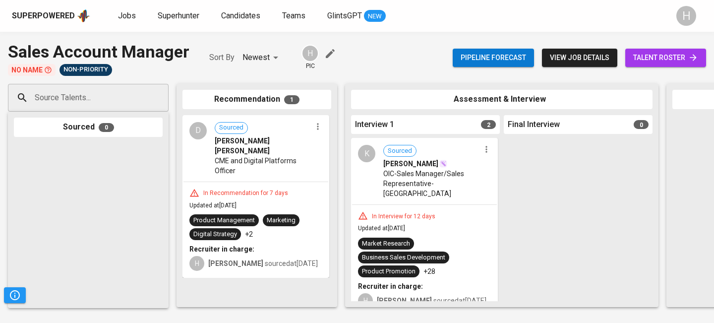
click at [123, 23] on div "Superpowered Jobs Superhunter Candidates Teams GlintsGPT NEW" at bounding box center [341, 15] width 658 height 15
click at [123, 14] on span "Jobs" at bounding box center [127, 15] width 18 height 9
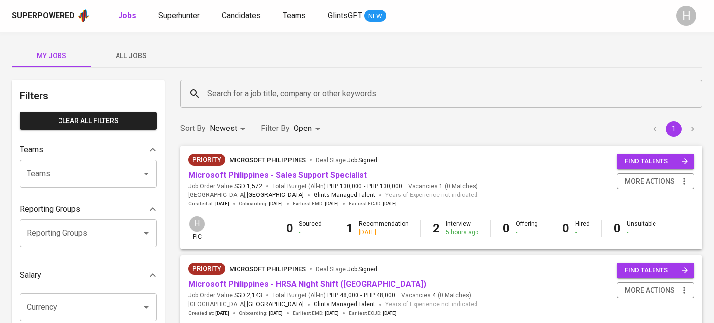
click at [178, 19] on span "Superhunter" at bounding box center [179, 15] width 42 height 9
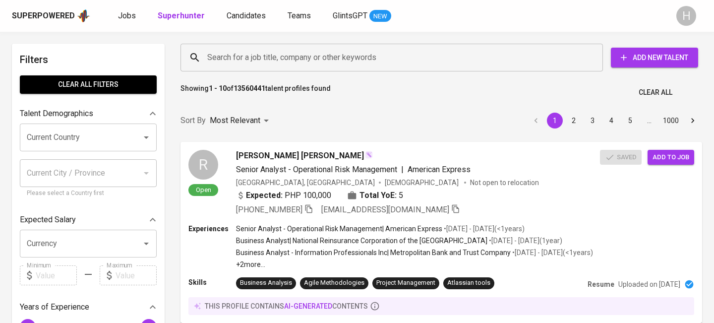
click at [653, 58] on span "Add New Talent" at bounding box center [653, 58] width 71 height 12
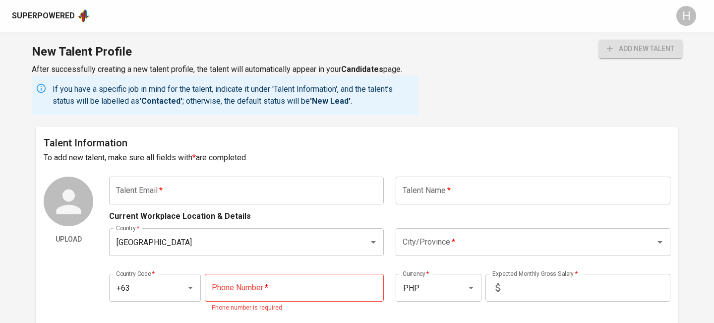
click at [167, 194] on input "text" at bounding box center [246, 190] width 275 height 28
paste input "lynn.llapitan@gmail.com"
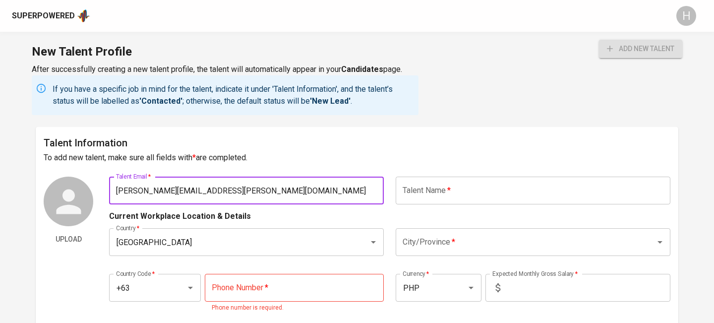
type input "lynn.llapitan@gmail.com"
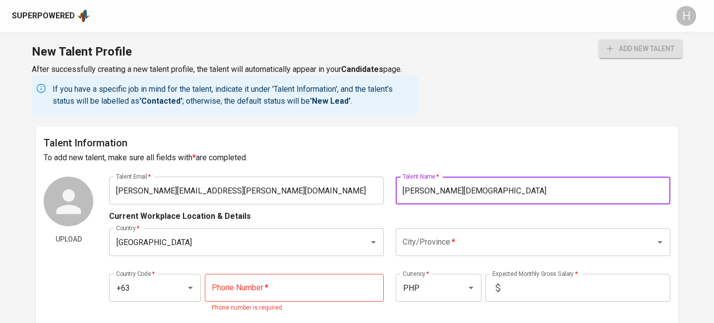
type input "Lynn Evangelista-Llapitan"
click at [513, 233] on input "City/Province   *" at bounding box center [519, 241] width 238 height 19
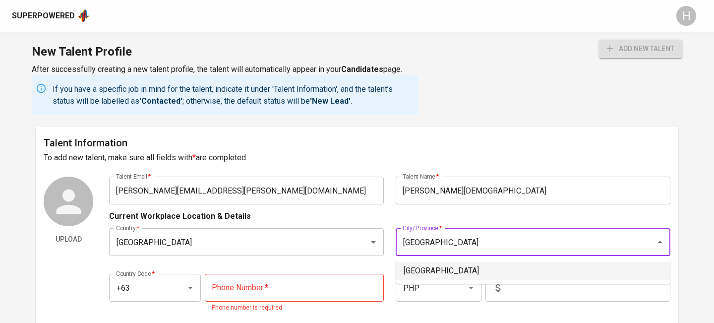
click at [427, 277] on li "[GEOGRAPHIC_DATA]" at bounding box center [532, 271] width 275 height 18
type input "[GEOGRAPHIC_DATA]"
click at [305, 286] on input "tel" at bounding box center [294, 288] width 179 height 28
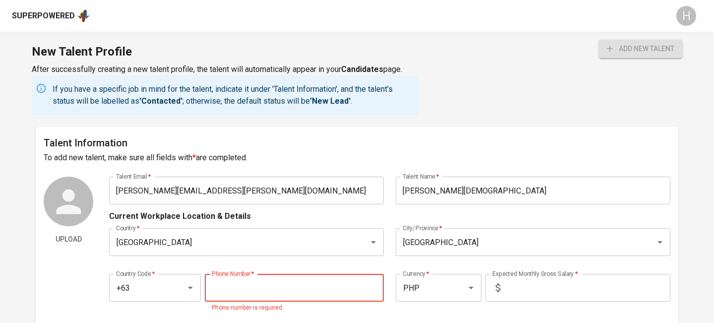
paste input "927-955-2696"
type input "927-955-2696"
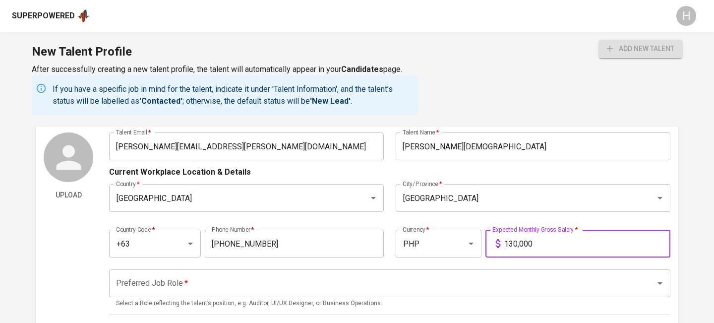
scroll to position [65, 0]
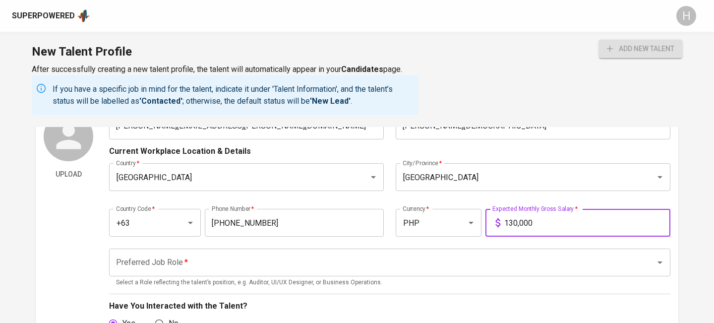
type input "130,000"
click at [320, 265] on input "Preferred Job Role   *" at bounding box center [375, 262] width 524 height 19
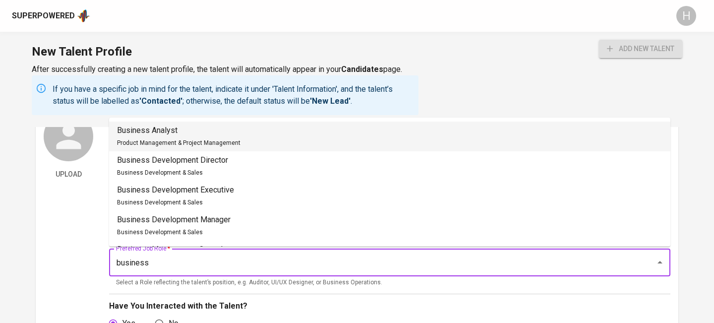
click at [256, 138] on li "Business Analyst Product Management & Project Management" at bounding box center [389, 136] width 561 height 30
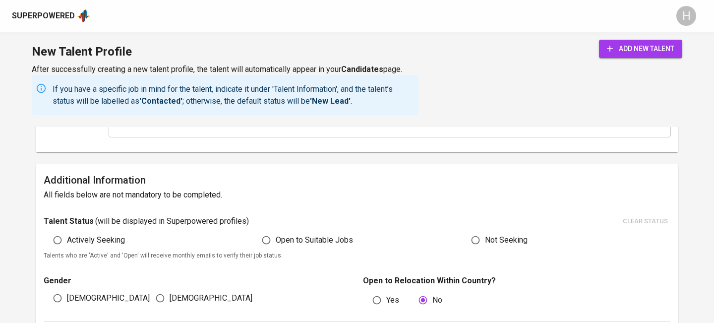
scroll to position [450, 0]
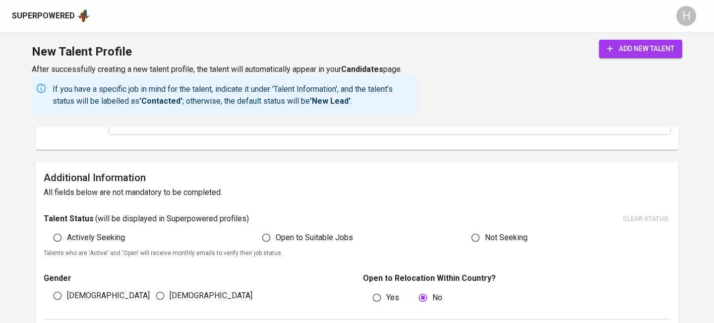
type input "Business Analyst"
click at [104, 238] on span "Actively Seeking" at bounding box center [96, 237] width 58 height 12
click at [67, 238] on input "Actively Seeking" at bounding box center [57, 237] width 19 height 19
radio input "true"
click at [167, 297] on input "[DEMOGRAPHIC_DATA]" at bounding box center [160, 295] width 19 height 19
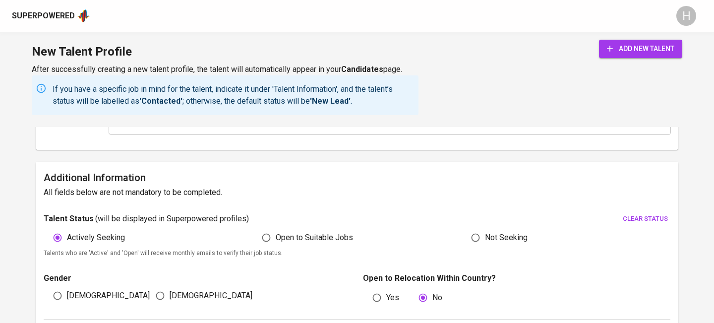
radio input "true"
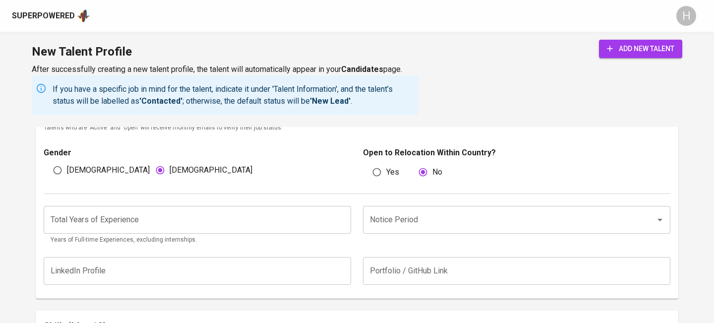
scroll to position [577, 0]
click at [426, 224] on input "Notice Period" at bounding box center [502, 218] width 271 height 19
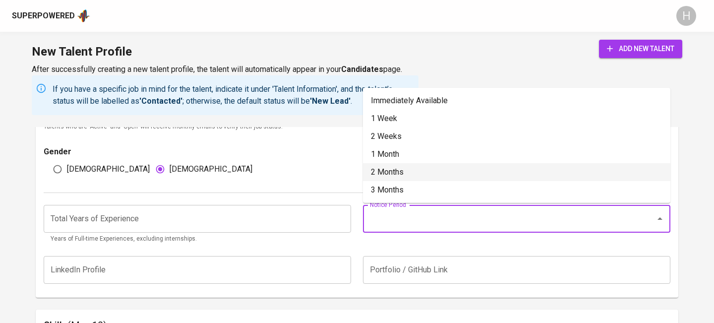
click at [413, 165] on li "2 Months" at bounding box center [516, 172] width 307 height 18
type input "2 Months"
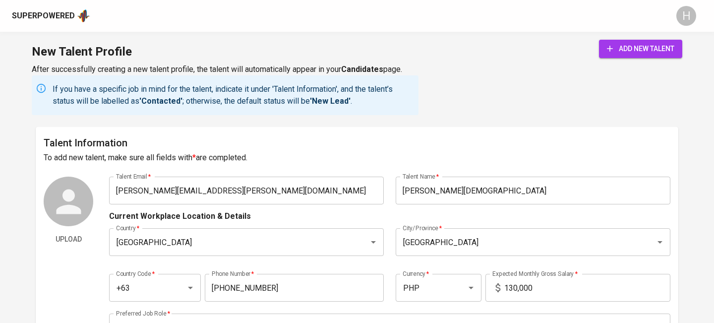
scroll to position [577, 0]
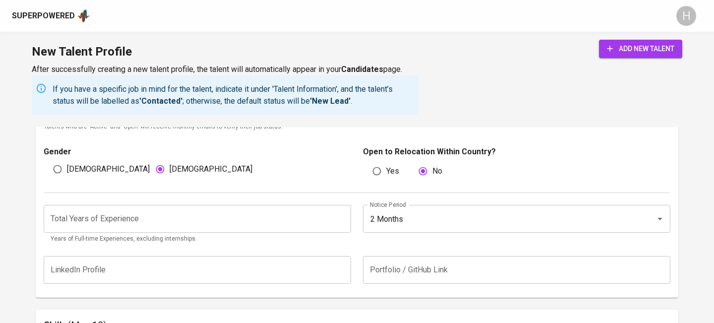
click at [271, 219] on input "number" at bounding box center [197, 219] width 307 height 28
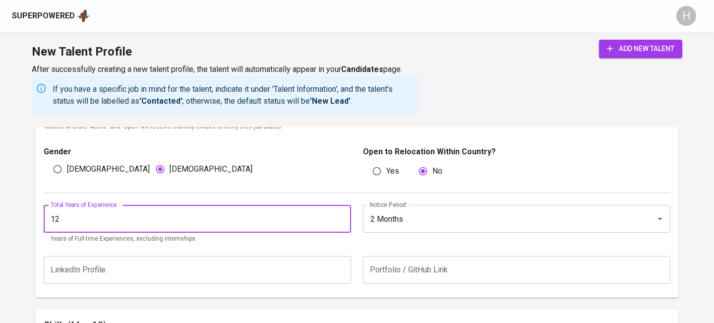
type input "12"
click at [490, 97] on div "New Talent Profile After successfully creating a new talent profile, the talent…" at bounding box center [357, 79] width 714 height 95
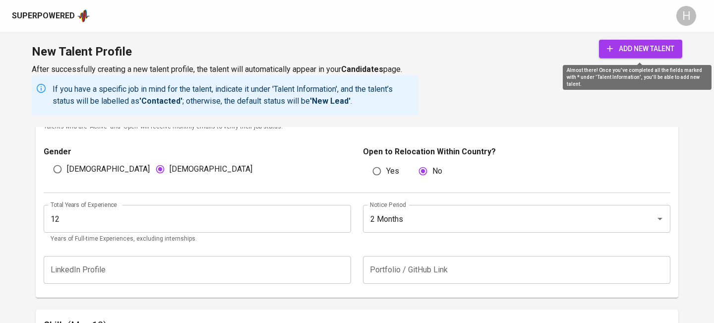
click at [657, 55] on button "add new talent" at bounding box center [640, 49] width 83 height 18
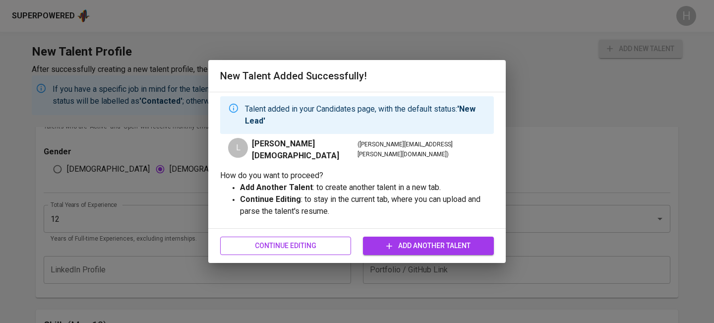
click at [330, 243] on span "Continue Editing" at bounding box center [285, 245] width 115 height 12
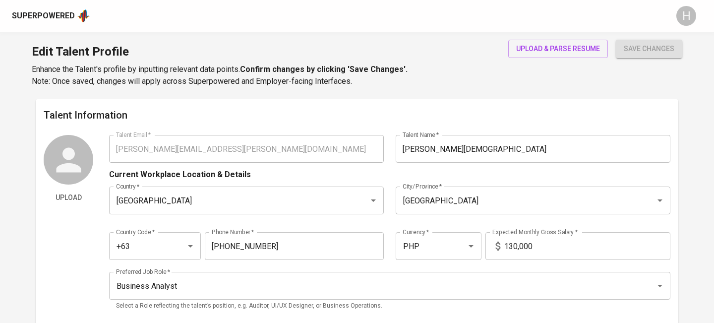
type input "[PERSON_NAME][EMAIL_ADDRESS][PERSON_NAME][DOMAIN_NAME]"
type input "[PERSON_NAME][DEMOGRAPHIC_DATA]"
type input "[GEOGRAPHIC_DATA]"
type input "+63"
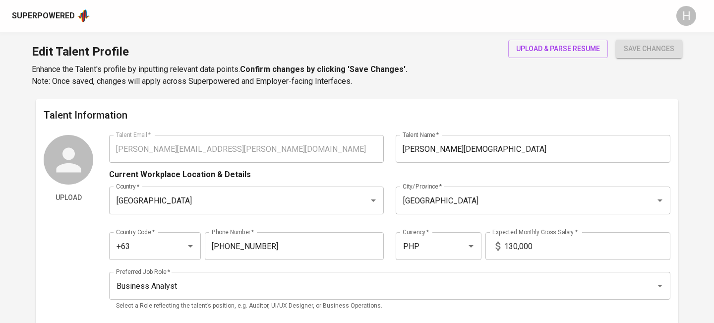
type input "[PHONE_NUMBER]"
type input "PHP"
type input "130,000"
type input "Business Analyst"
radio input "true"
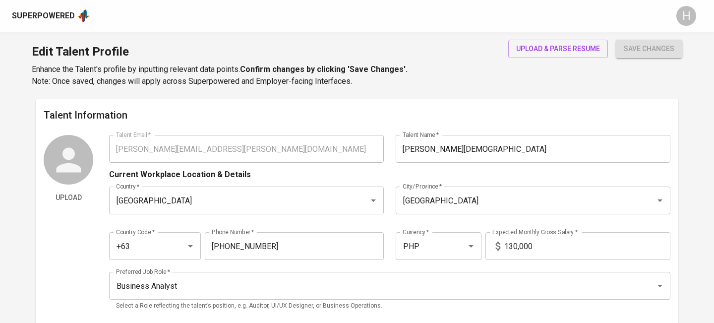
radio input "true"
type input "12"
type input "2 Months"
click at [560, 43] on span "upload & parse resume" at bounding box center [558, 49] width 84 height 12
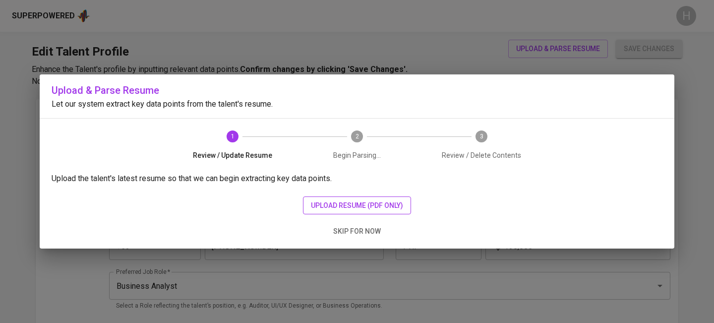
click at [384, 209] on span "upload resume (pdf only)" at bounding box center [357, 205] width 92 height 12
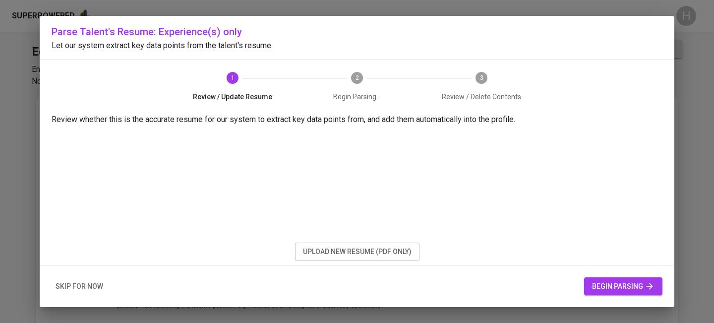
click at [601, 280] on span "begin parsing" at bounding box center [623, 286] width 62 height 12
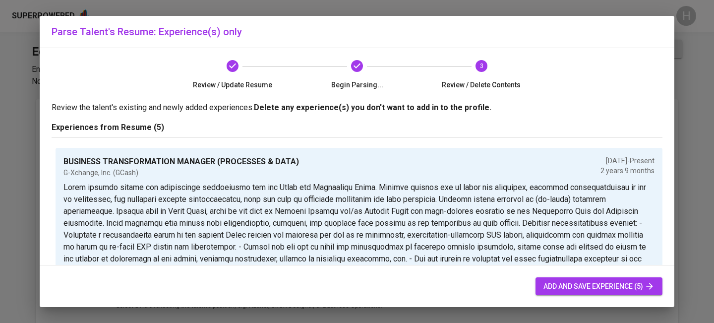
click at [601, 280] on span "add and save experience (5)" at bounding box center [598, 286] width 111 height 12
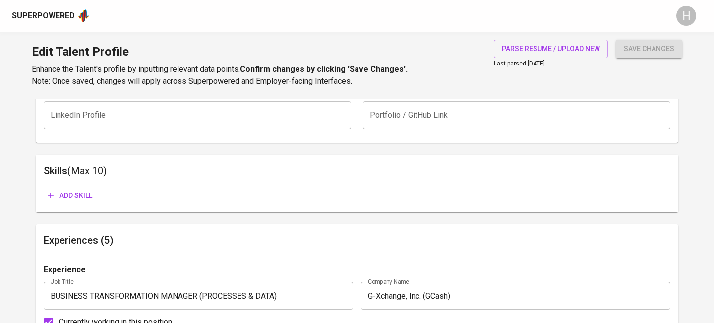
scroll to position [451, 0]
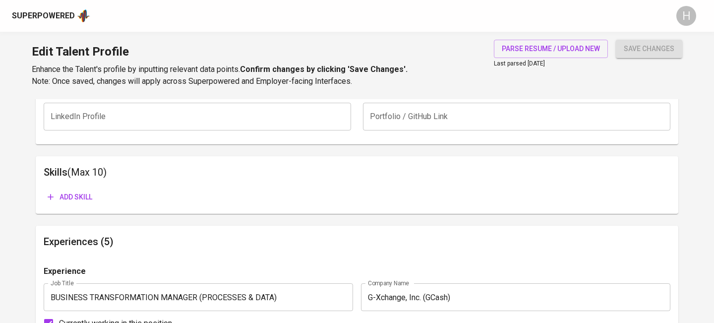
click at [79, 197] on span "Add skill" at bounding box center [70, 197] width 45 height 12
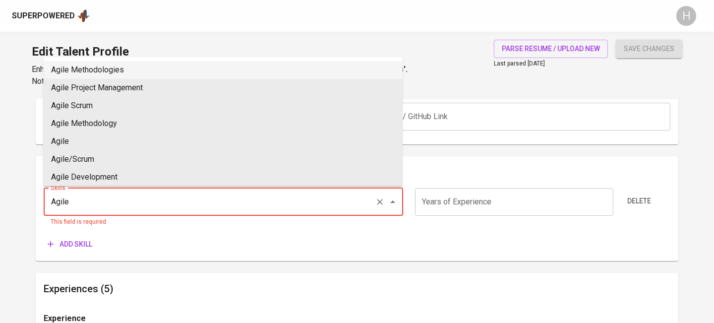
click at [127, 73] on li "Agile Methodologies" at bounding box center [222, 70] width 359 height 18
type input "Agile Methodologies"
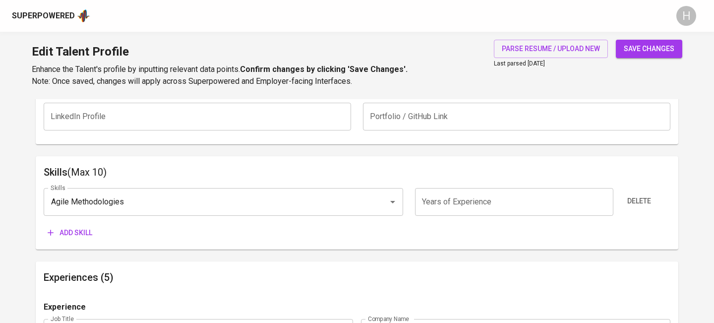
click at [69, 235] on span "Add skill" at bounding box center [70, 232] width 45 height 12
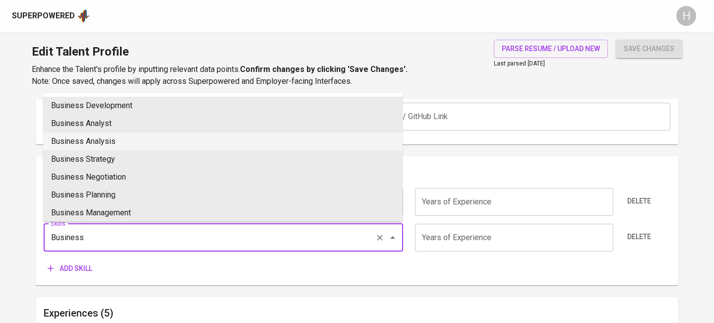
click at [132, 135] on li "Business Analysis" at bounding box center [222, 141] width 359 height 18
type input "Business Analysis"
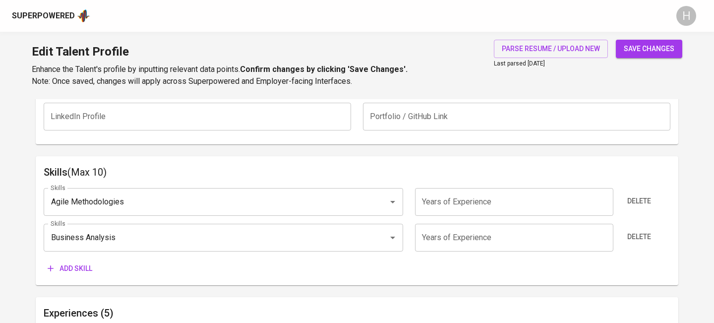
click at [78, 255] on div "Skills Agile Methodologies Skills Years of Experience Years of Experience Delet…" at bounding box center [357, 229] width 626 height 98
click at [79, 261] on button "Add skill" at bounding box center [70, 268] width 53 height 18
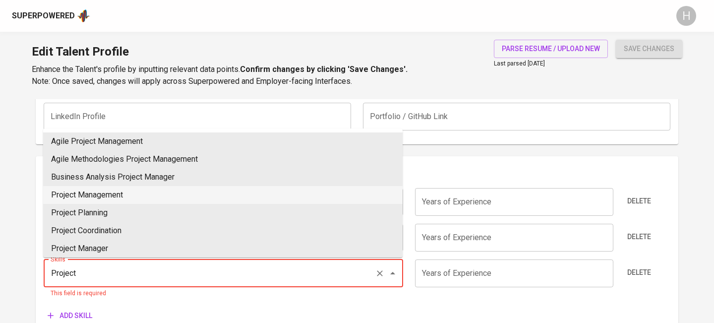
click at [94, 191] on li "Project Management" at bounding box center [222, 195] width 359 height 18
type input "Project Management"
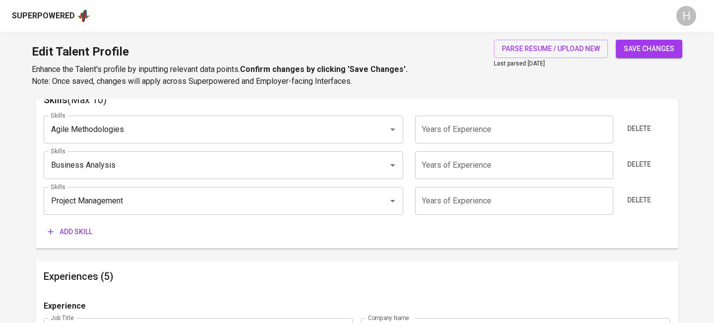
scroll to position [538, 0]
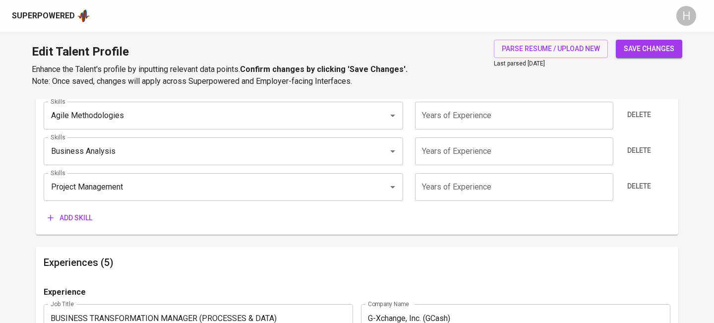
click at [77, 219] on span "Add skill" at bounding box center [70, 218] width 45 height 12
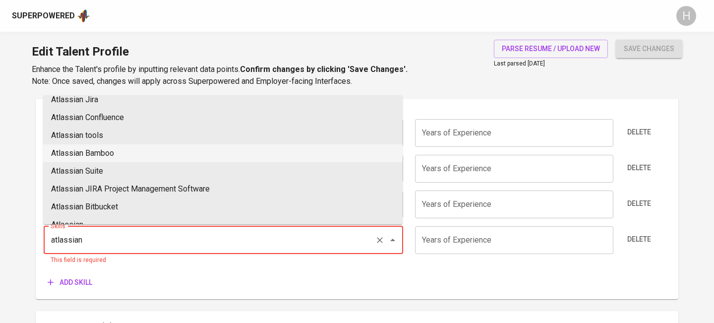
scroll to position [0, 0]
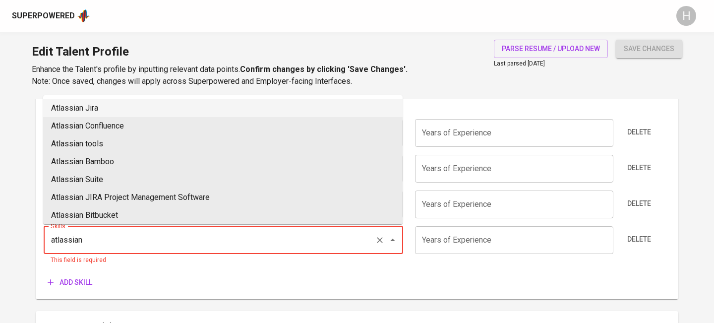
click at [126, 111] on li "Atlassian Jira" at bounding box center [222, 108] width 359 height 18
type input "Atlassian Jira"
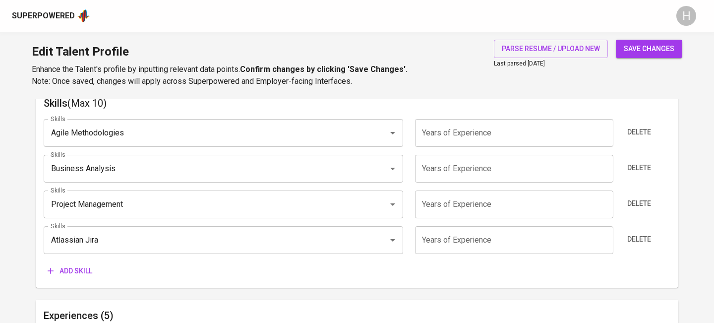
click at [89, 268] on span "Add skill" at bounding box center [70, 271] width 45 height 12
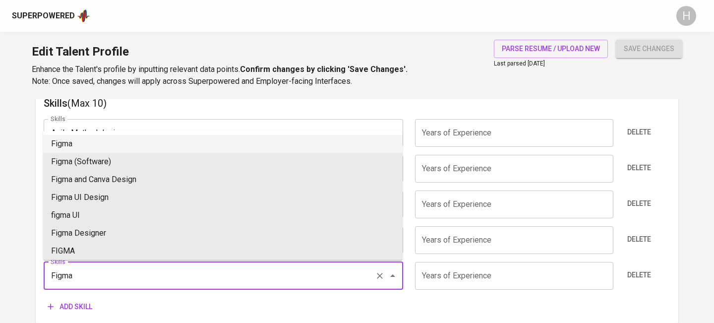
click at [92, 142] on li "Figma" at bounding box center [222, 144] width 359 height 18
type input "Figma"
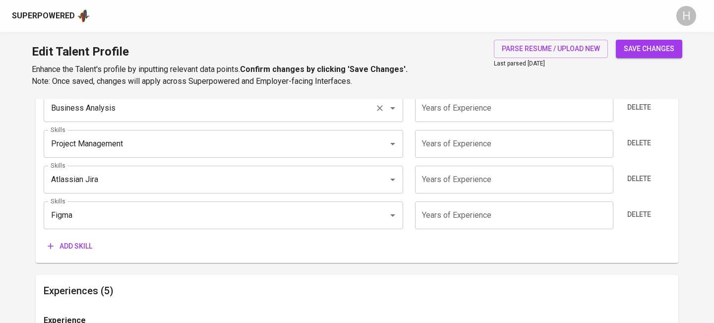
scroll to position [593, 0]
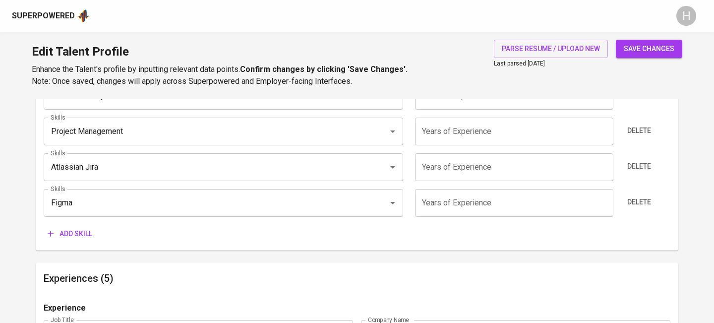
click at [625, 53] on span "save changes" at bounding box center [648, 49] width 51 height 12
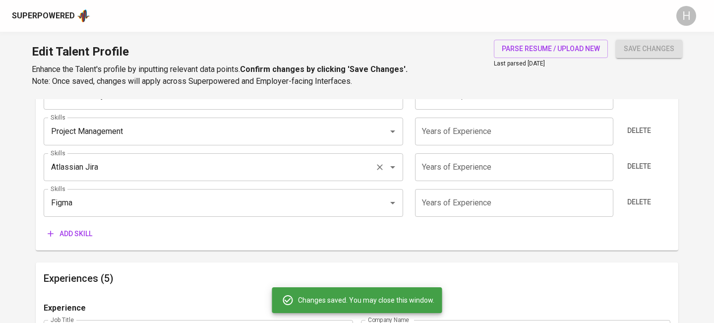
type input "Figma"
type input "Jira"
type input "Business Analysis"
type input "Agile Methodologies"
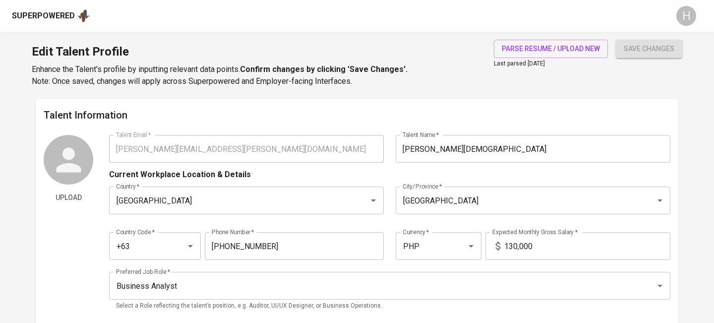
click at [50, 16] on div "Superpowered" at bounding box center [43, 15] width 63 height 11
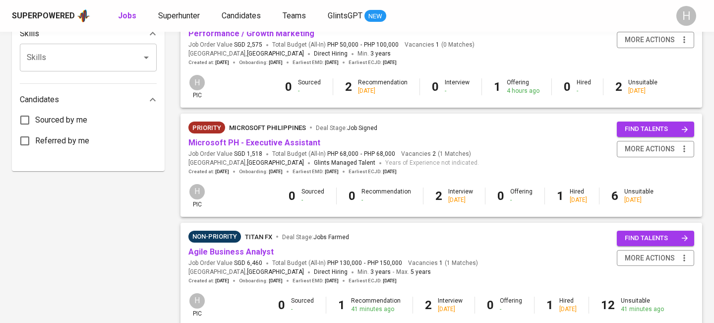
scroll to position [474, 0]
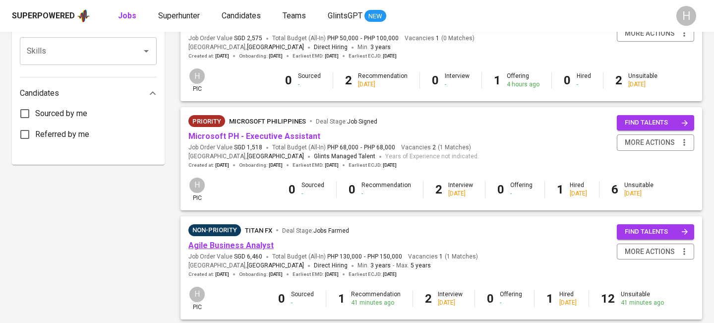
click at [251, 243] on link "Agile Business Analyst" at bounding box center [230, 244] width 85 height 9
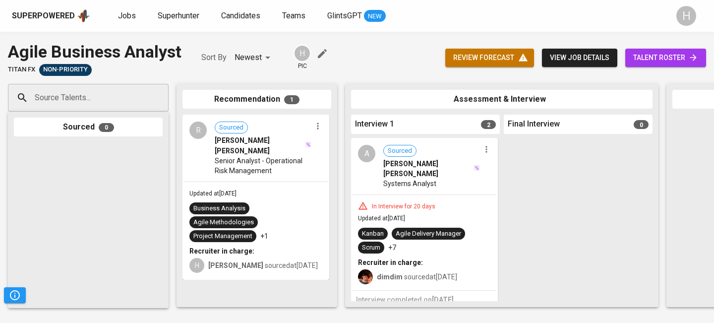
click at [53, 105] on input "Source Talents..." at bounding box center [84, 97] width 104 height 19
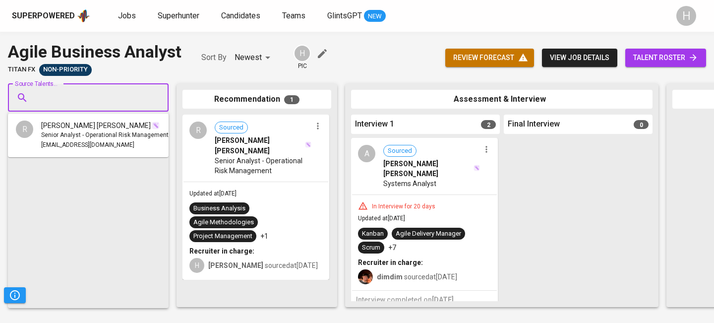
paste input "lynn.llapitan@gmail.com"
type input "lynn.llapitan@gmail.com"
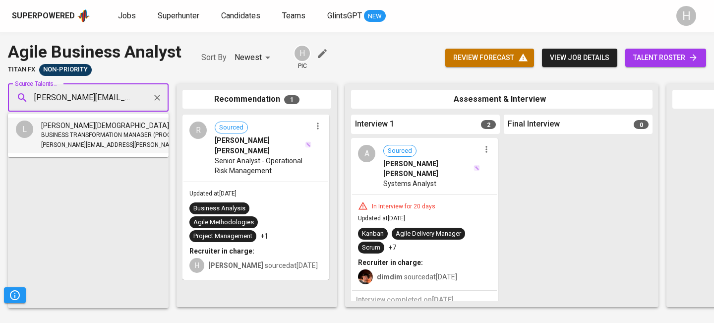
click at [80, 119] on li "L Lynn Evangelista-Llapitan BUSINESS TRANSFORMATION MANAGER (PROCESSES & DATA) …" at bounding box center [88, 135] width 161 height 36
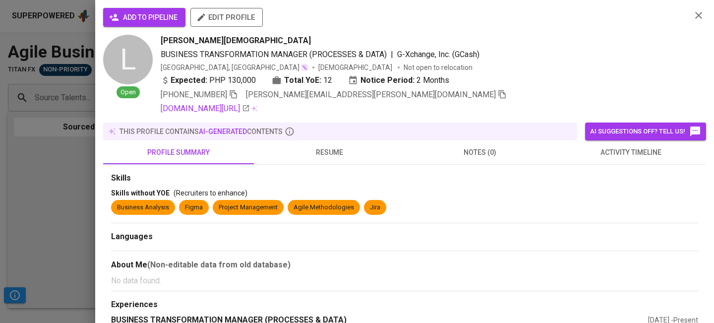
click at [136, 17] on span "add to pipeline" at bounding box center [144, 17] width 66 height 12
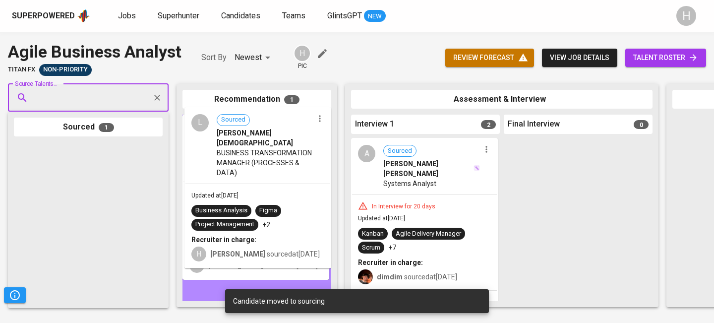
drag, startPoint x: 73, startPoint y: 176, endPoint x: 248, endPoint y: 140, distance: 178.0
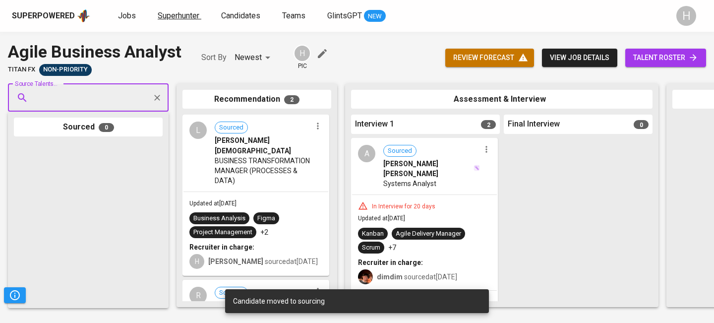
click at [176, 14] on span "Superhunter" at bounding box center [179, 15] width 42 height 9
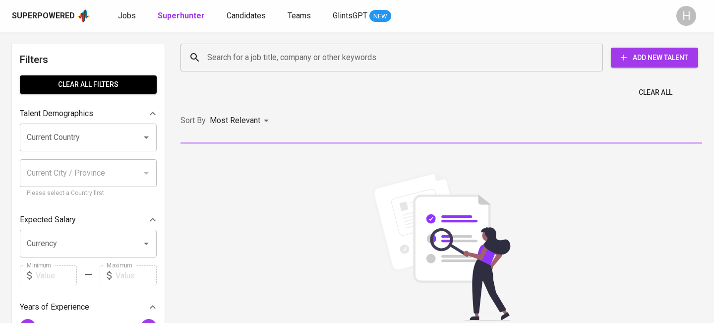
click at [239, 53] on input "Search for a job title, company or other keywords" at bounding box center [394, 57] width 379 height 19
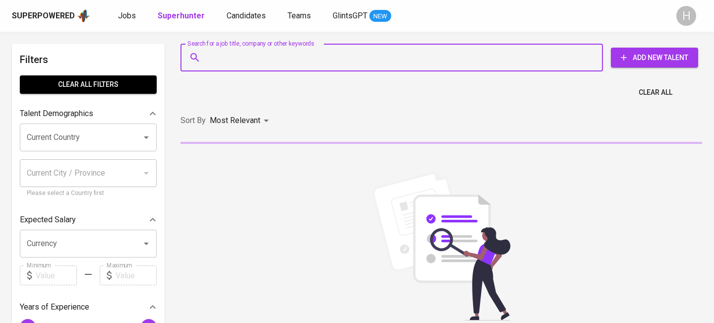
paste input "lynn.llapitan@gmail.com"
type input "lynn.llapitan@gmail.com"
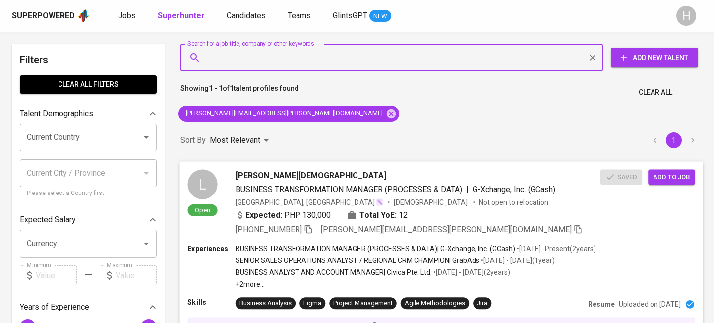
click at [654, 178] on span "Add to job" at bounding box center [671, 176] width 37 height 11
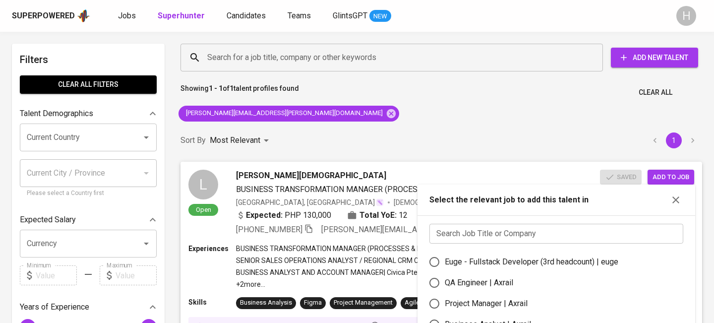
click at [510, 232] on input "text" at bounding box center [556, 233] width 254 height 20
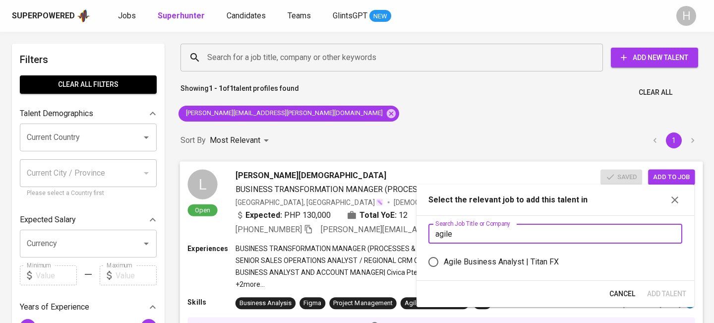
scroll to position [77, 0]
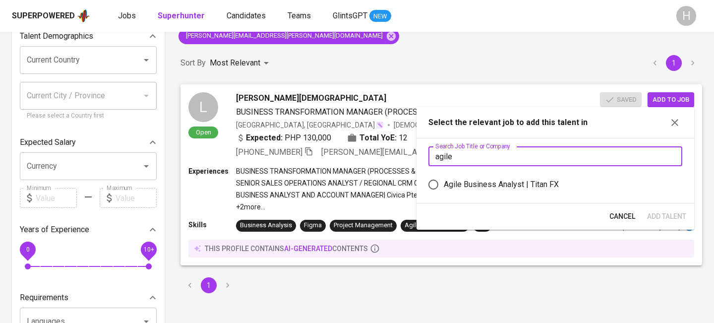
type input "agile"
click at [474, 174] on label "Agile Business Analyst | Titan FX" at bounding box center [548, 184] width 251 height 21
click at [443, 174] on input "Agile Business Analyst | Titan FX" at bounding box center [433, 184] width 21 height 21
radio input "true"
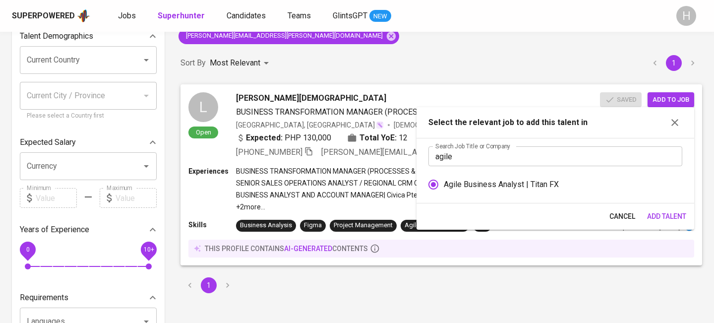
click at [665, 212] on span "Add Talent" at bounding box center [666, 216] width 39 height 12
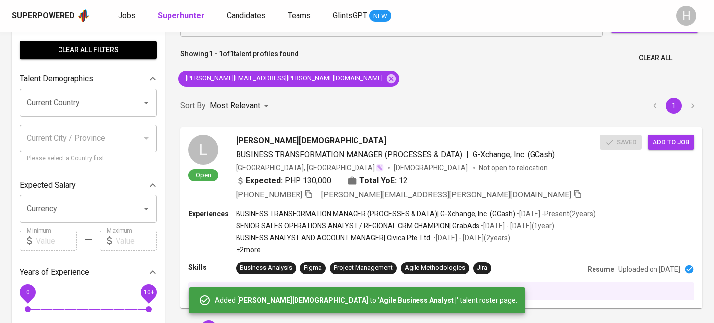
scroll to position [0, 0]
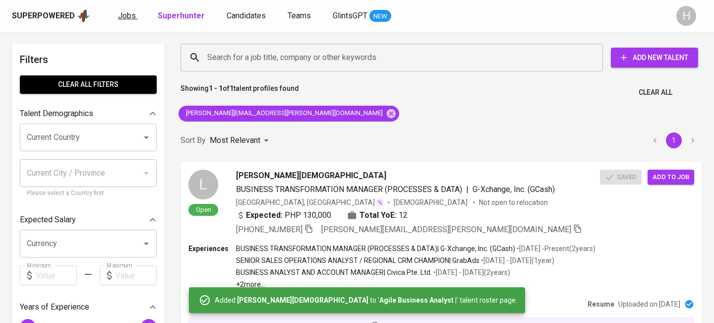
click at [123, 19] on span "Jobs" at bounding box center [127, 15] width 18 height 9
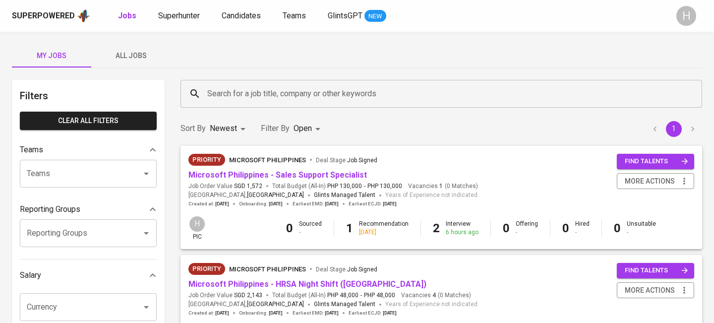
scroll to position [539, 0]
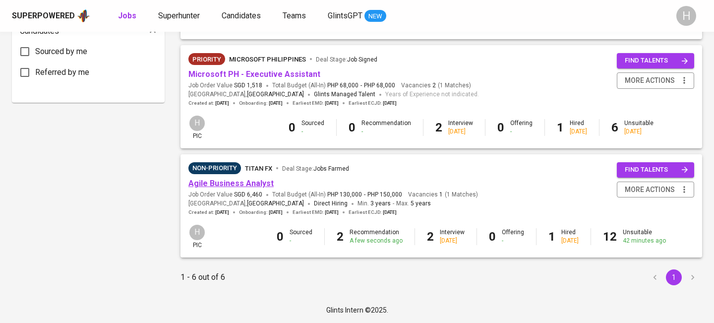
click at [249, 183] on link "Agile Business Analyst" at bounding box center [230, 182] width 85 height 9
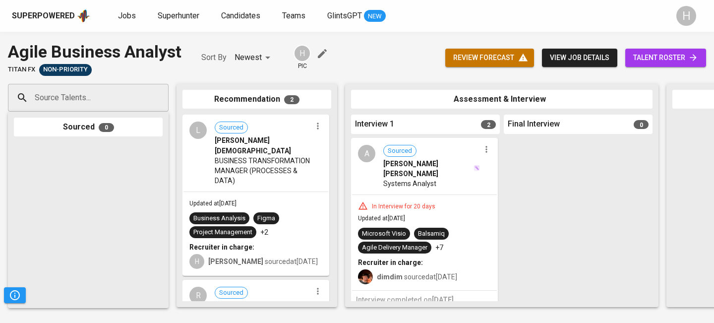
click at [656, 61] on span "talent roster" at bounding box center [665, 58] width 65 height 12
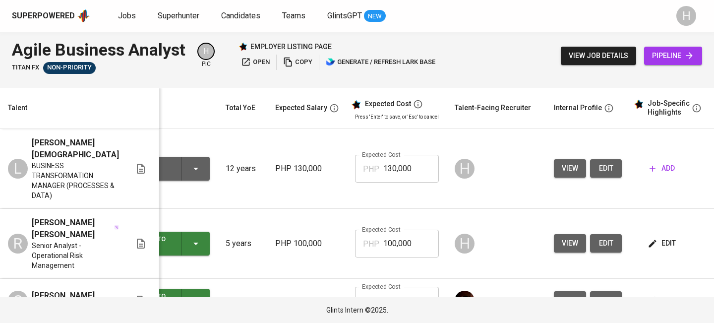
scroll to position [0, 135]
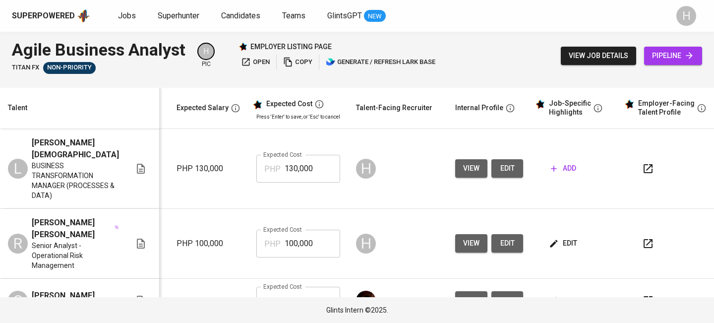
click at [551, 166] on span "add" at bounding box center [563, 168] width 25 height 12
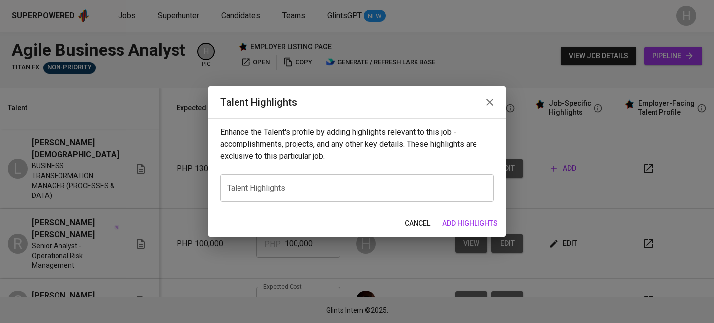
click at [394, 193] on div "x Talent Highlights" at bounding box center [357, 188] width 274 height 28
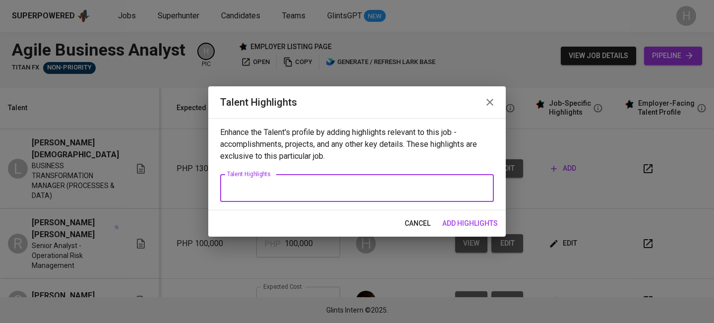
click at [267, 189] on textarea at bounding box center [357, 187] width 260 height 9
paste textarea "Lynn Evangelista-Llapitan is an accomplished Business Analyst and Industrial En…"
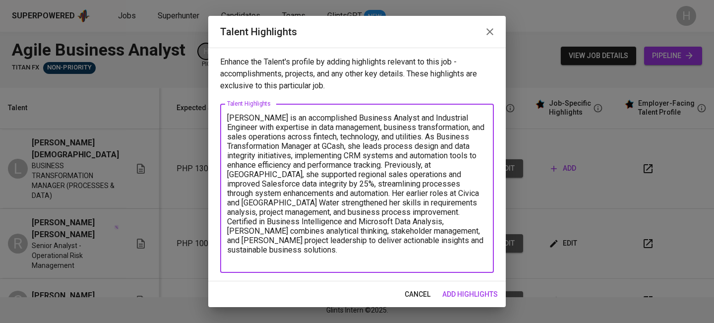
paste textarea "https://glints.sg.larksuite.com/file/MUeNbezS8owZmdxYuLalhrVngeb"
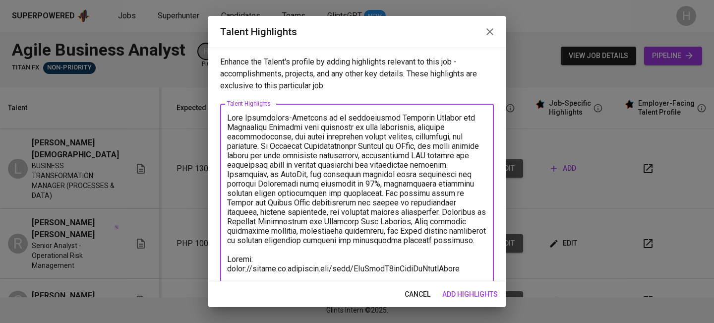
scroll to position [5, 0]
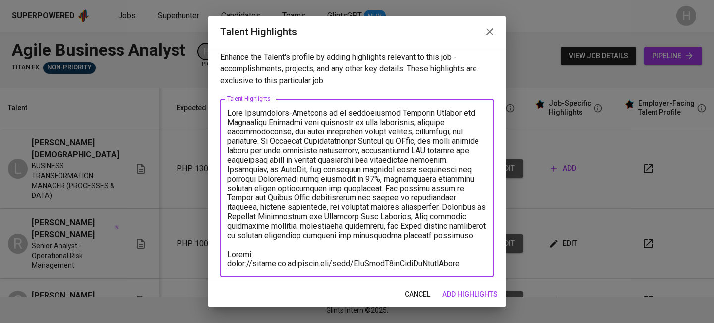
click at [461, 239] on textarea at bounding box center [357, 188] width 260 height 160
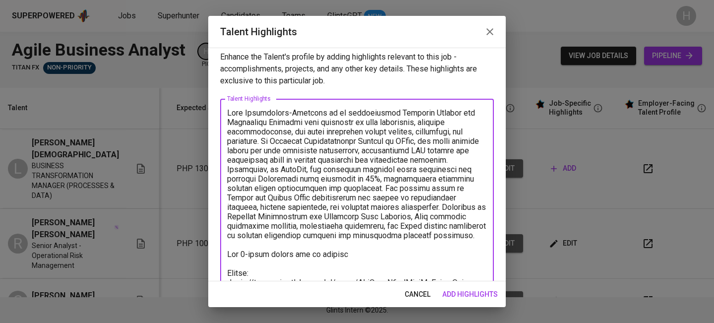
drag, startPoint x: 347, startPoint y: 256, endPoint x: 228, endPoint y: 255, distance: 119.4
click at [228, 255] on textarea at bounding box center [357, 197] width 260 height 179
paste textarea "Her 2-month notice period can be shortened"
type textarea "Lynn Evangelista-Llapitan is an accomplished Business Analyst and Industrial En…"
click at [451, 294] on span "add highlights" at bounding box center [469, 294] width 55 height 12
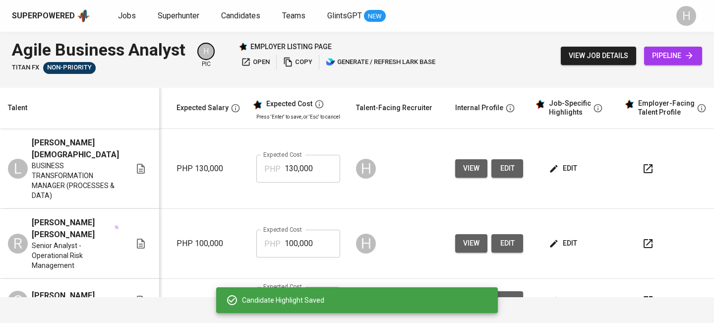
scroll to position [0, 0]
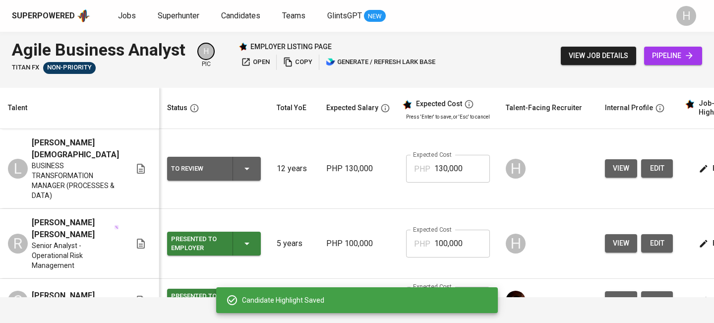
click at [241, 166] on icon "button" at bounding box center [247, 169] width 12 height 12
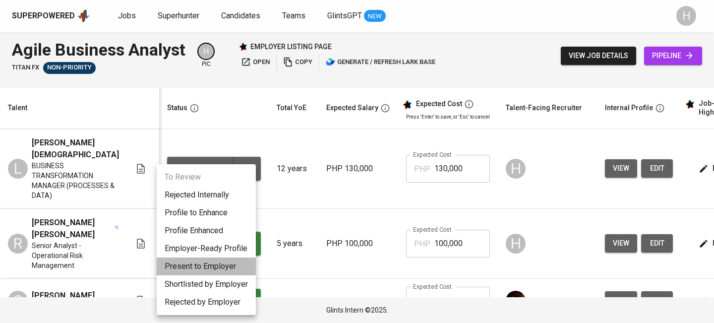
click at [197, 262] on li "Present to Employer" at bounding box center [206, 266] width 99 height 18
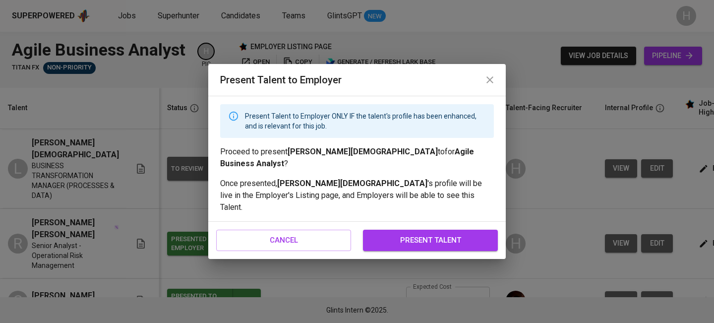
click at [400, 233] on span "present talent" at bounding box center [430, 239] width 113 height 13
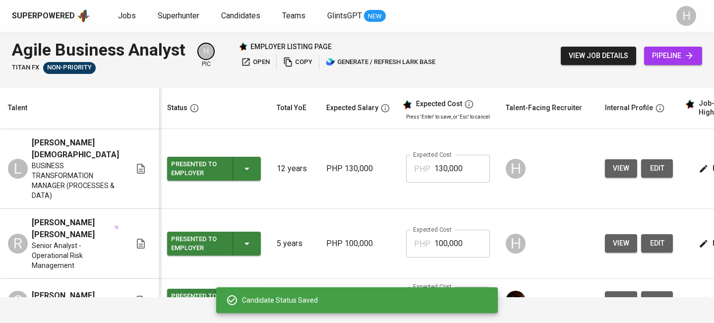
click at [408, 226] on td "Expected Cost PHP 100,000 Expected Cost" at bounding box center [448, 244] width 100 height 70
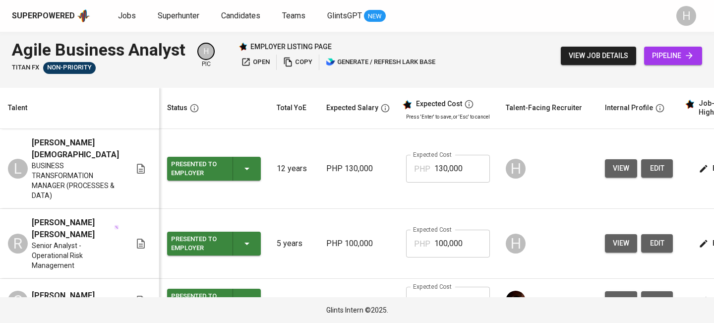
click at [302, 61] on span "copy" at bounding box center [297, 61] width 29 height 11
